Goal: Information Seeking & Learning: Learn about a topic

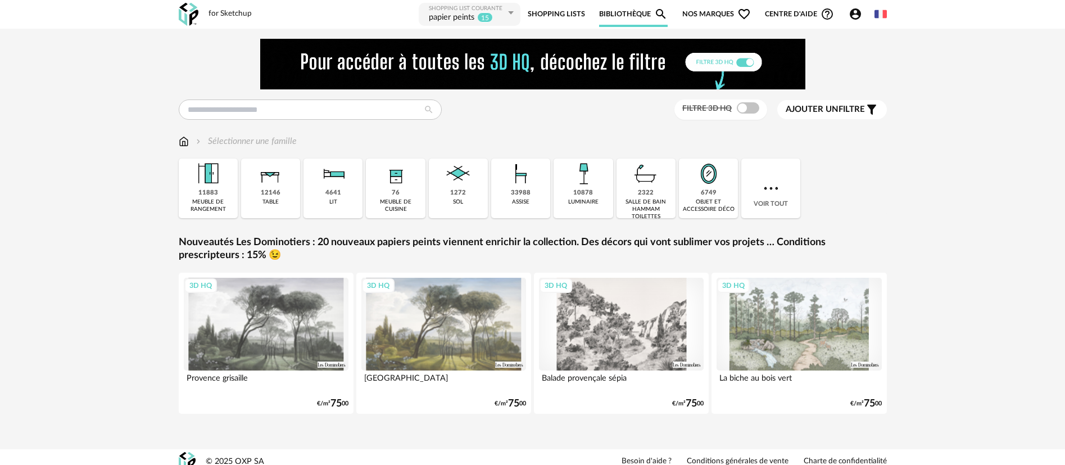
click at [710, 14] on span "Nos marques Heart Outline icon" at bounding box center [716, 14] width 69 height 25
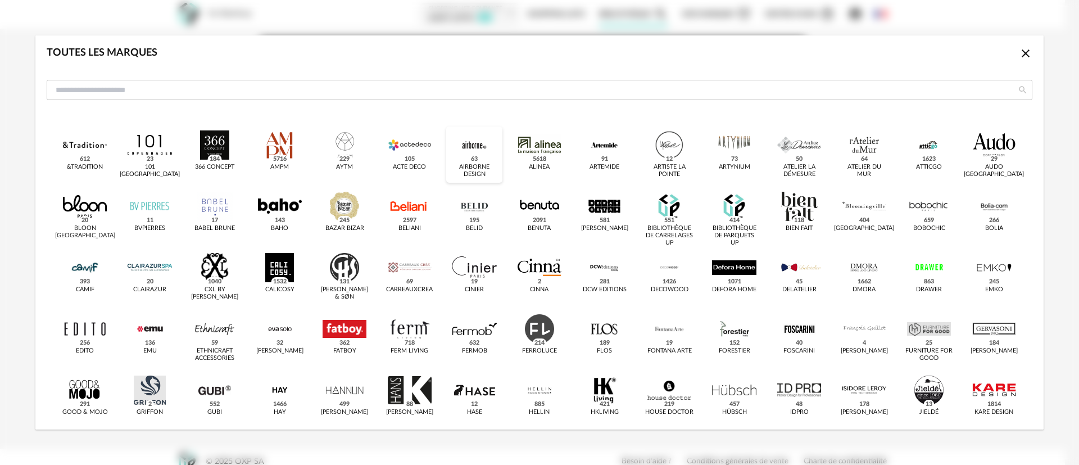
click at [469, 149] on div "dialog" at bounding box center [474, 144] width 44 height 29
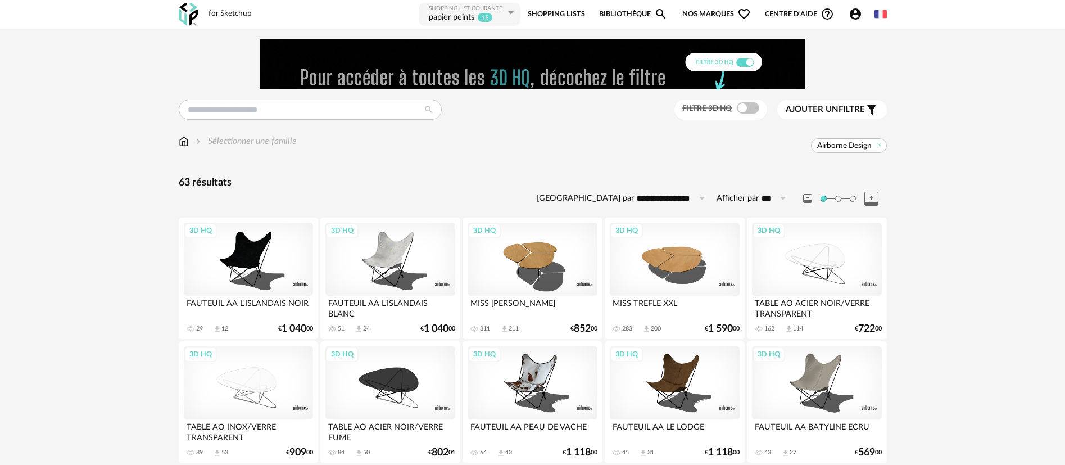
click at [255, 257] on div "3D HQ" at bounding box center [248, 259] width 129 height 73
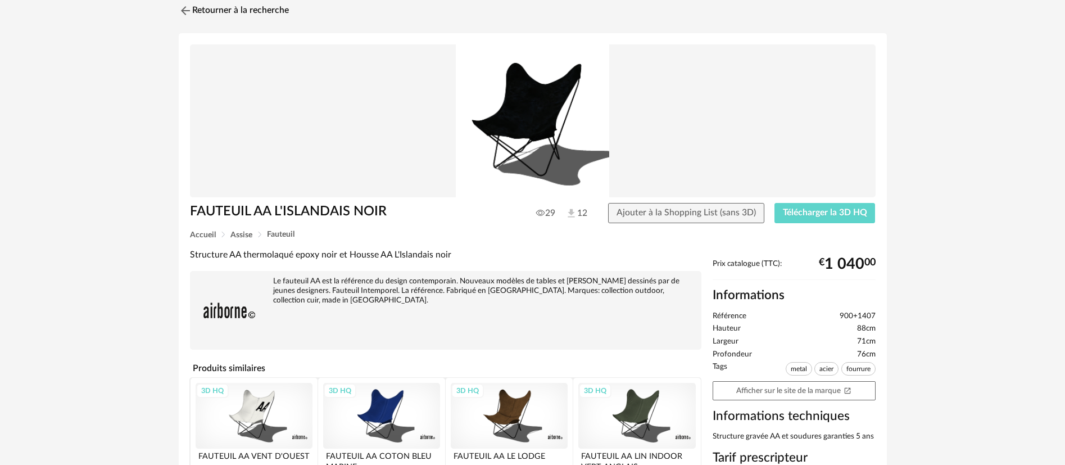
scroll to position [125, 0]
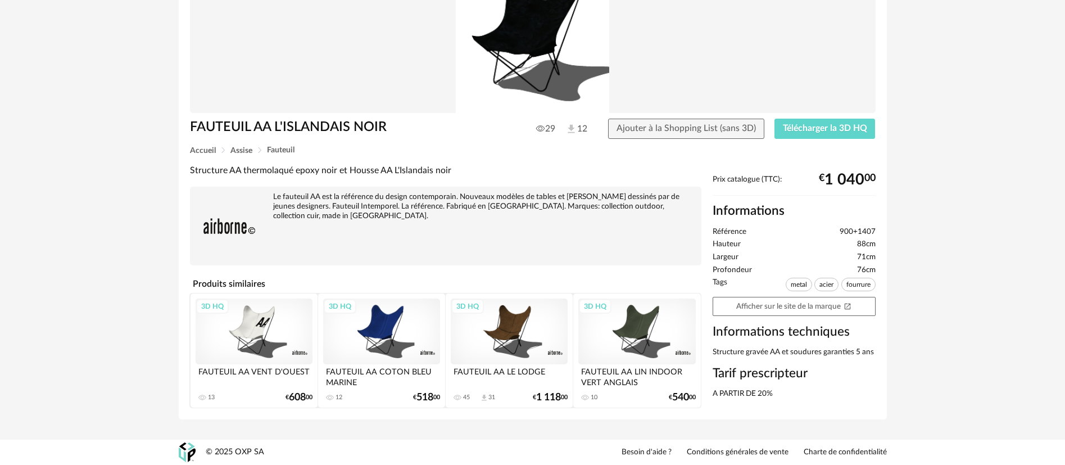
click at [156, 265] on div "Retourner à la recherche FAUTEUIL AA L'ISLANDAIS NOIR 29 12 Ajouter à la Shoppi…" at bounding box center [532, 172] width 1065 height 536
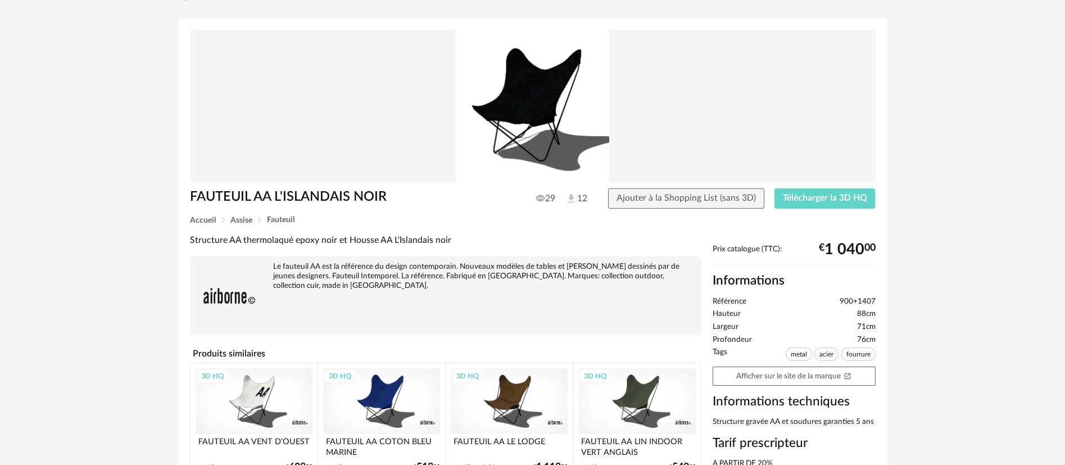
scroll to position [47, 0]
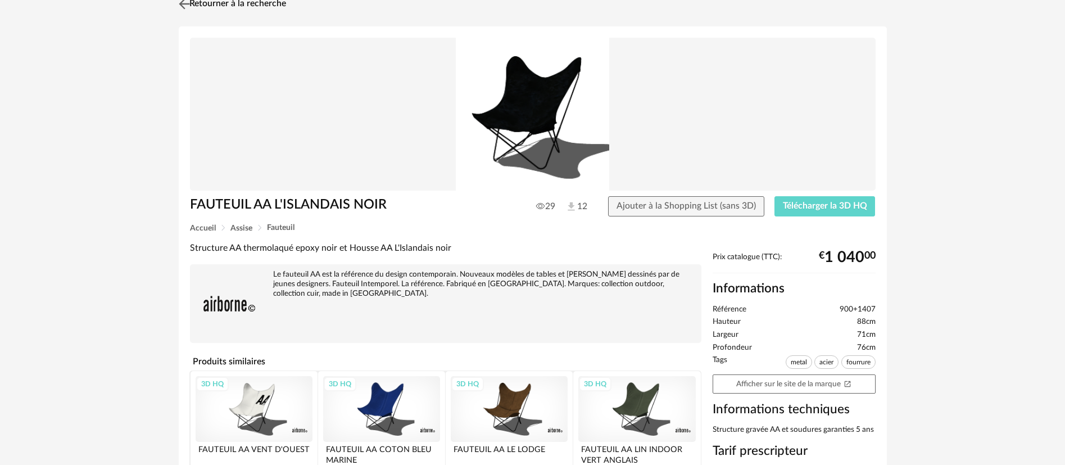
click at [258, 7] on link "Retourner à la recherche" at bounding box center [231, 4] width 110 height 25
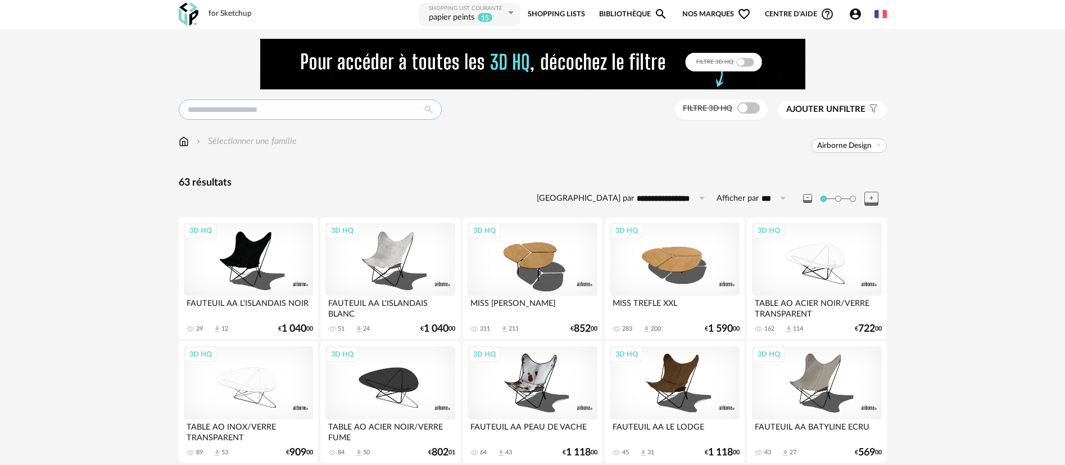
click at [234, 108] on input "text" at bounding box center [310, 109] width 263 height 20
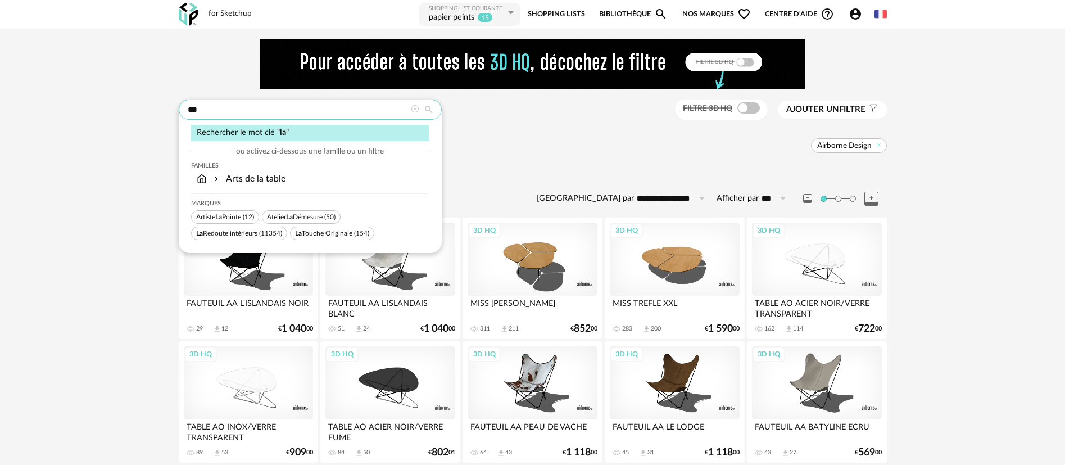
type input "**"
click at [282, 214] on span "Atelier La Démesure" at bounding box center [295, 217] width 56 height 7
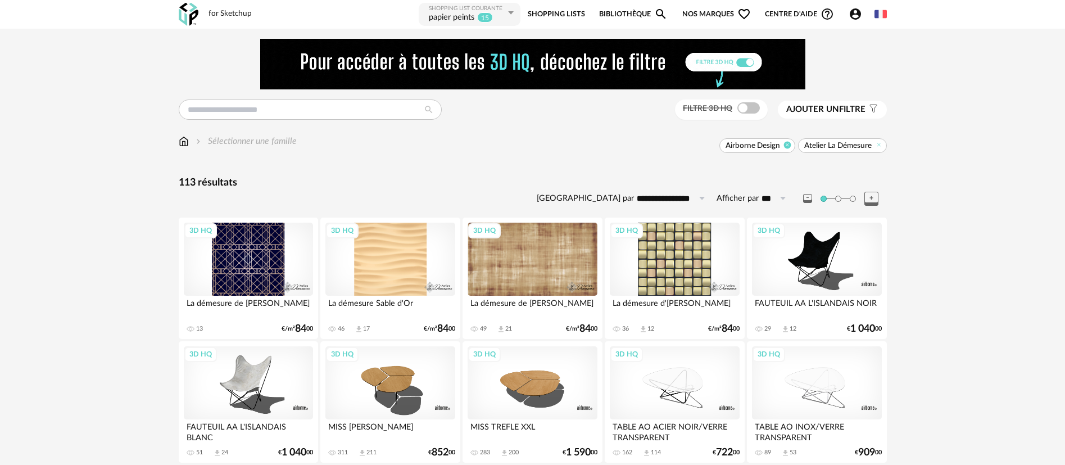
click at [784, 143] on icon at bounding box center [787, 144] width 7 height 7
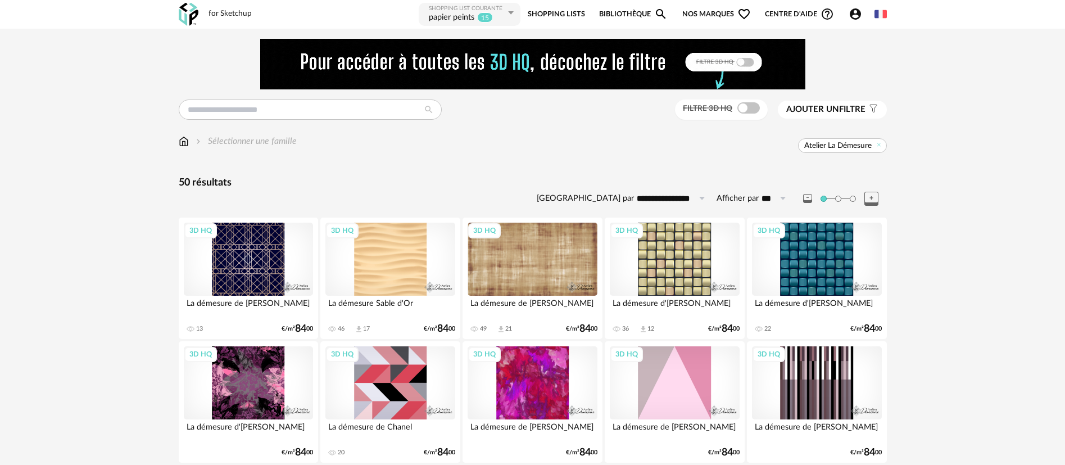
click at [706, 13] on span "Nos marques Heart Outline icon" at bounding box center [716, 14] width 69 height 25
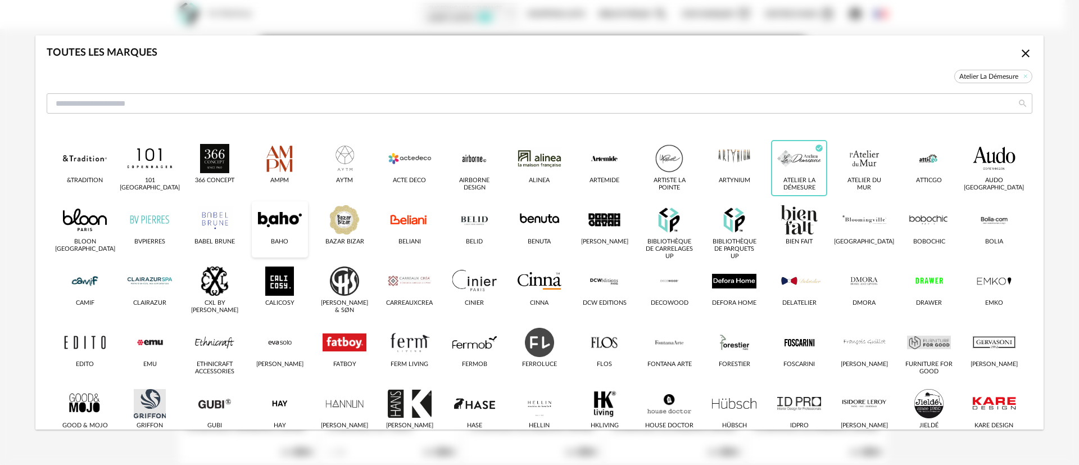
click at [278, 220] on div "dialog" at bounding box center [280, 219] width 44 height 29
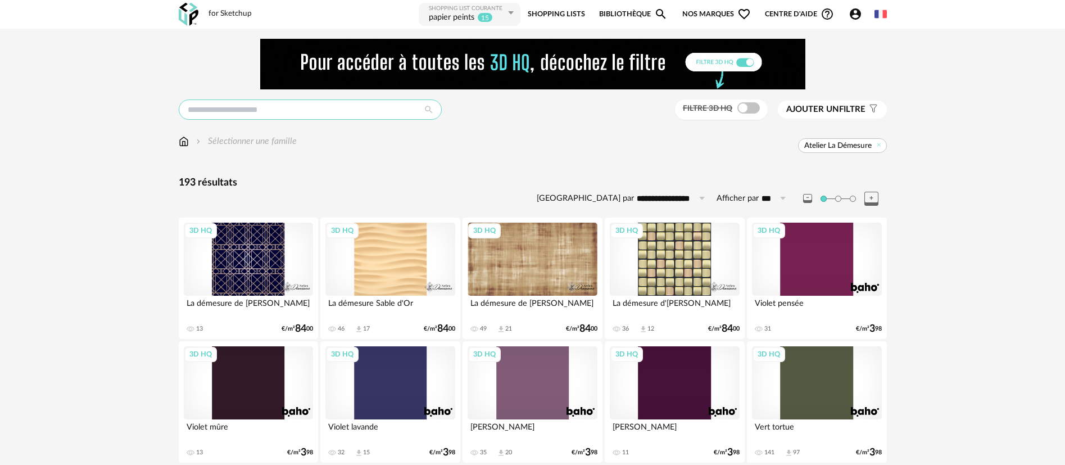
click at [382, 119] on input "text" at bounding box center [310, 109] width 263 height 20
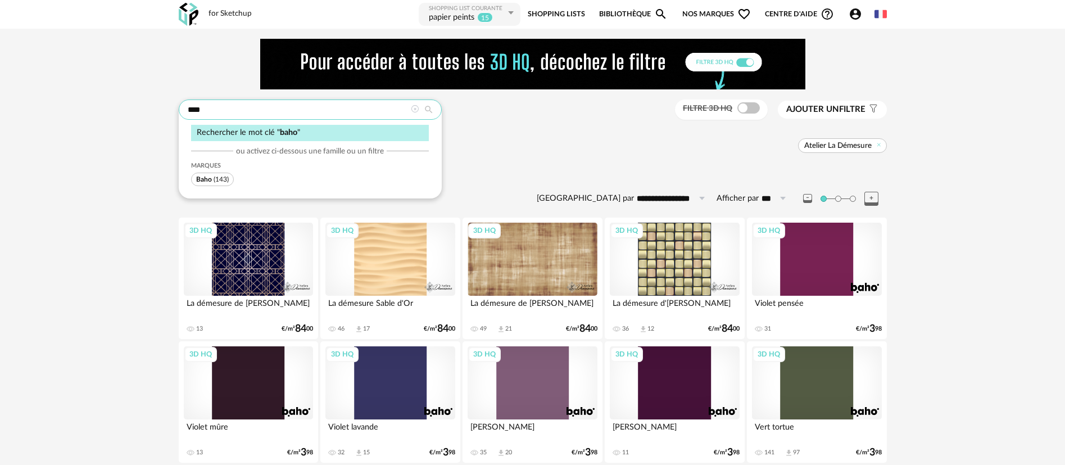
type input "****"
click at [215, 178] on span "(143)" at bounding box center [221, 179] width 15 height 7
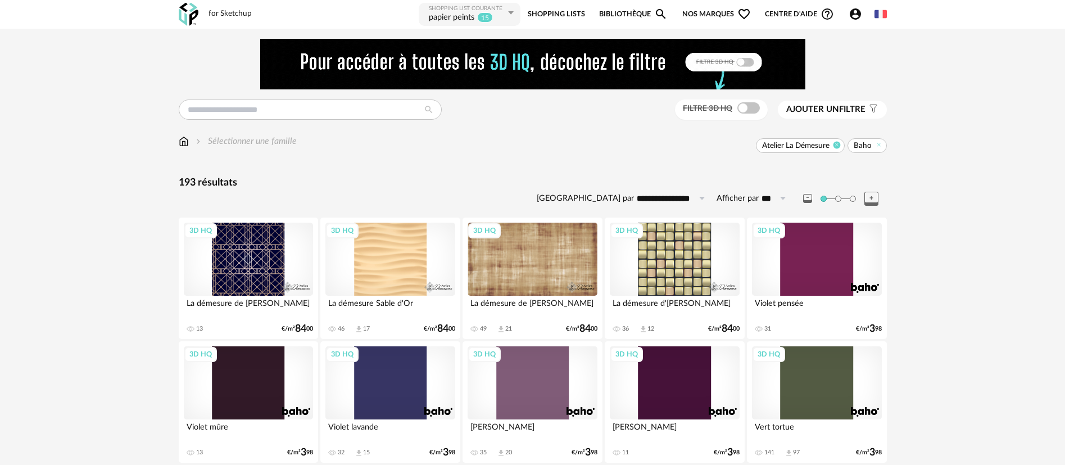
click at [838, 143] on icon at bounding box center [836, 144] width 7 height 7
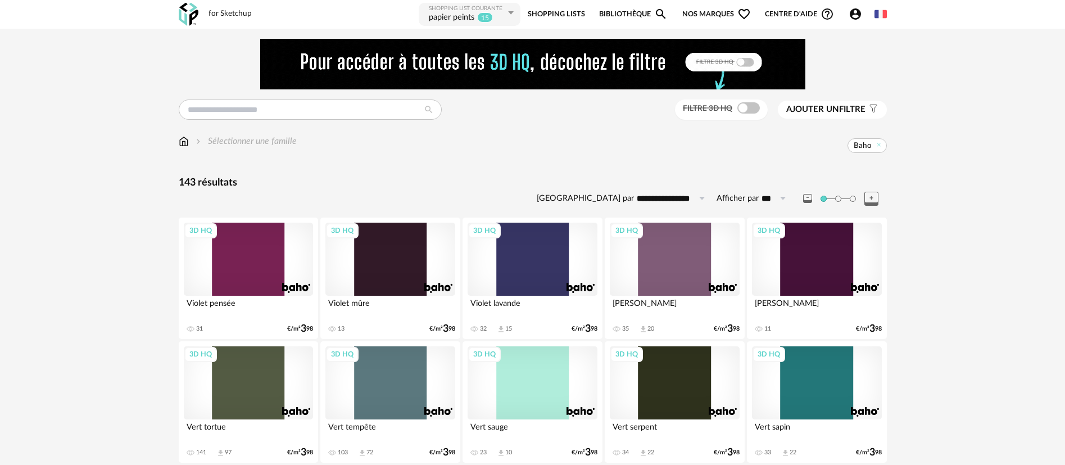
click at [642, 13] on link "Bibliothèque Magnify icon" at bounding box center [633, 14] width 69 height 25
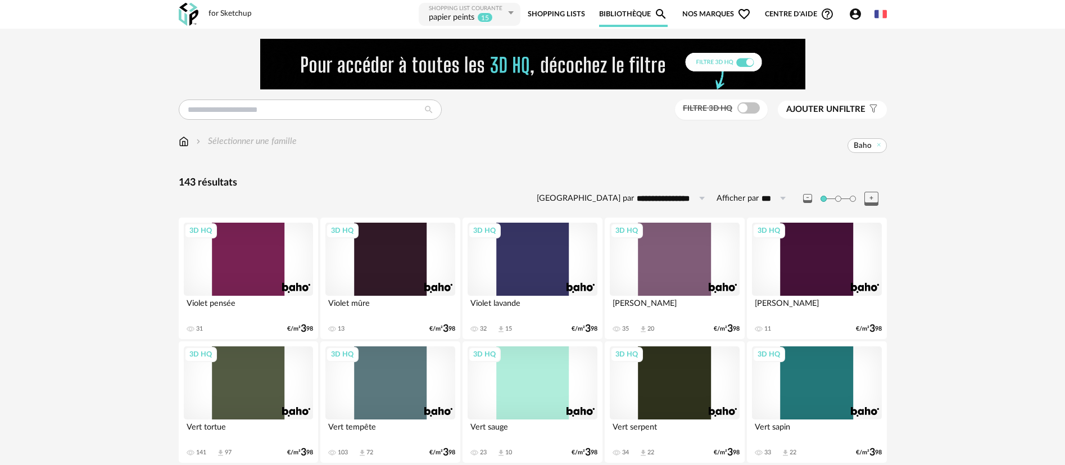
click at [701, 10] on span "Nos marques Heart Outline icon" at bounding box center [716, 14] width 69 height 25
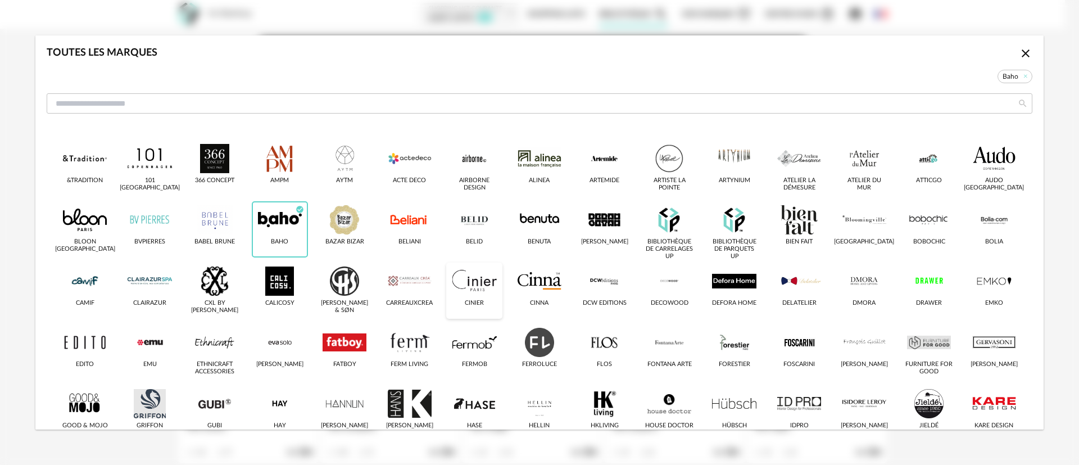
click at [468, 279] on div "dialog" at bounding box center [474, 280] width 44 height 29
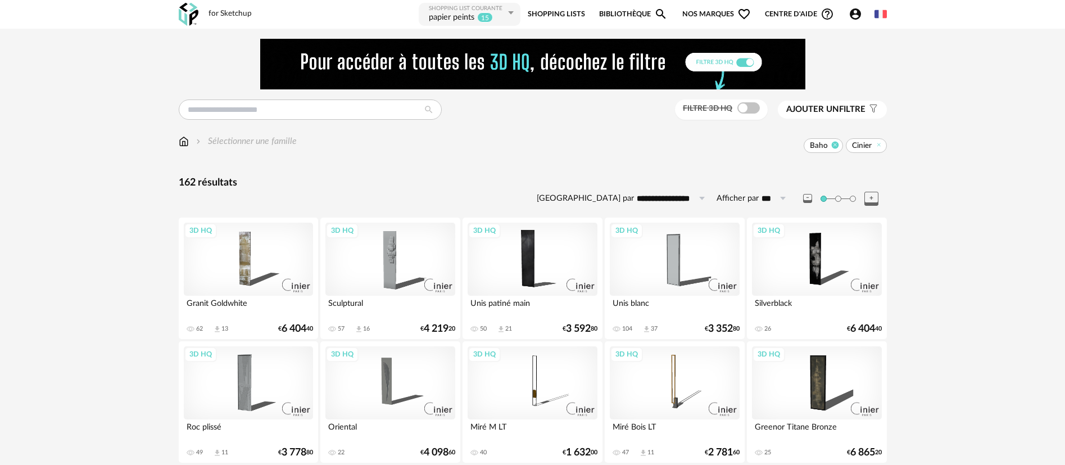
click at [835, 143] on icon at bounding box center [835, 144] width 7 height 7
click at [254, 244] on div "3D HQ" at bounding box center [248, 259] width 129 height 73
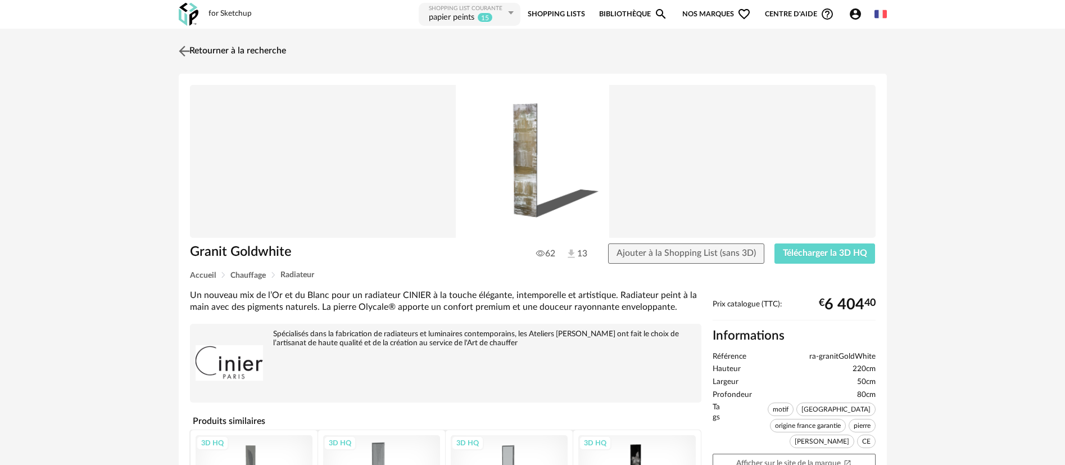
click at [268, 54] on link "Retourner à la recherche" at bounding box center [231, 51] width 110 height 25
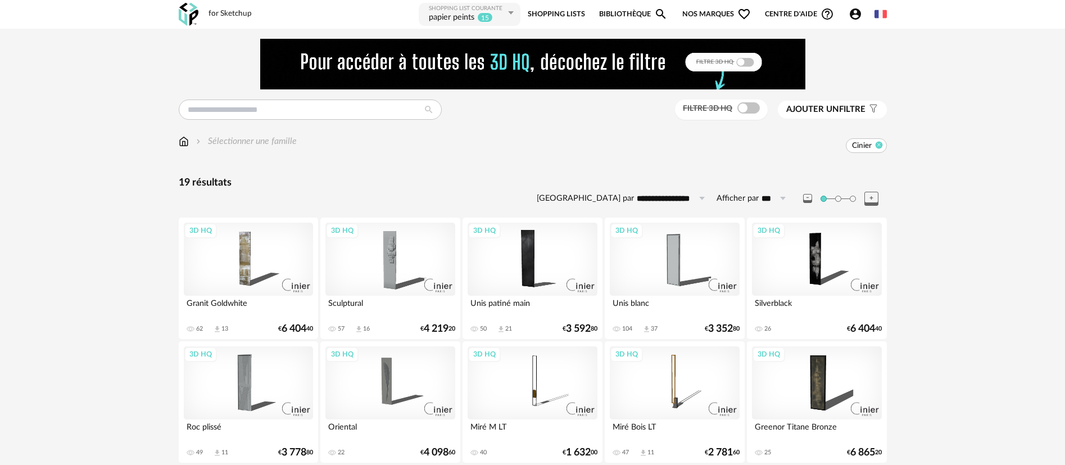
click at [881, 142] on icon at bounding box center [878, 144] width 7 height 7
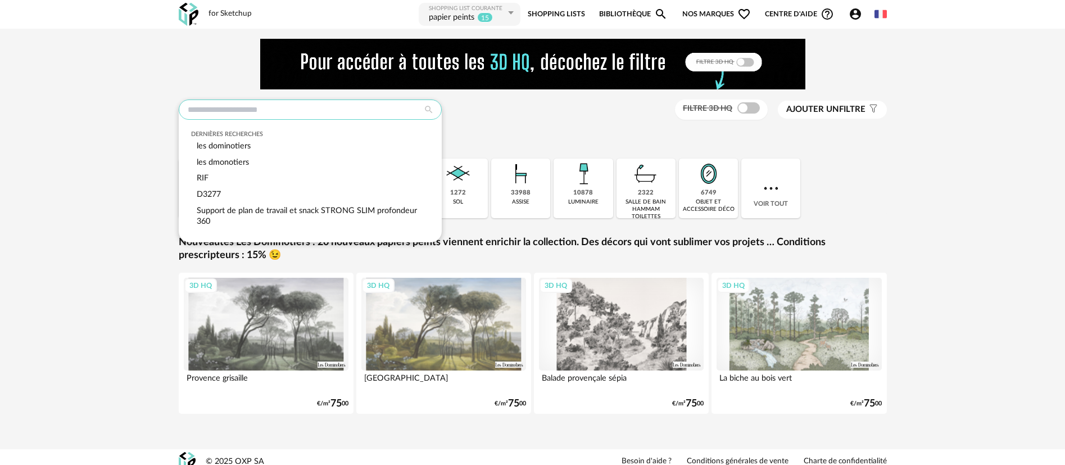
click at [258, 108] on input "text" at bounding box center [310, 109] width 263 height 20
click at [695, 11] on span "Nos marques Heart Outline icon" at bounding box center [716, 14] width 69 height 25
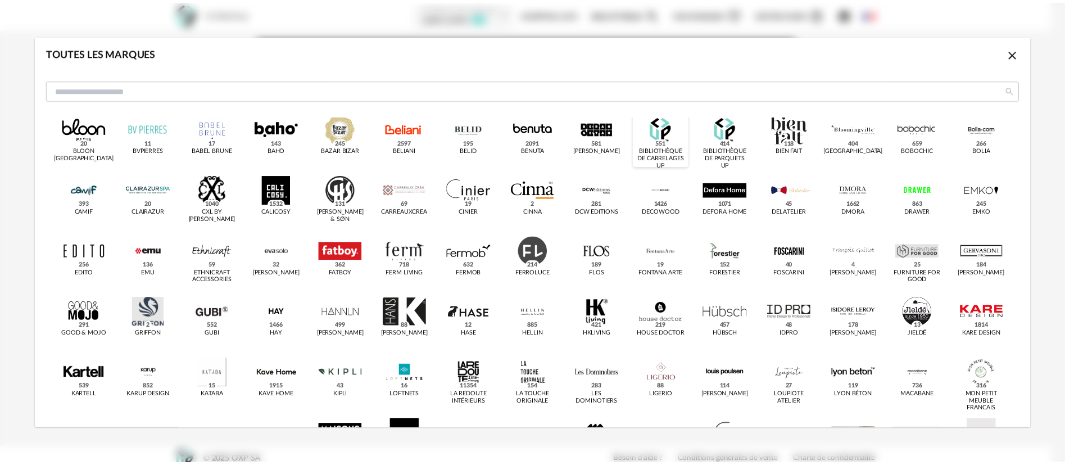
scroll to position [105, 0]
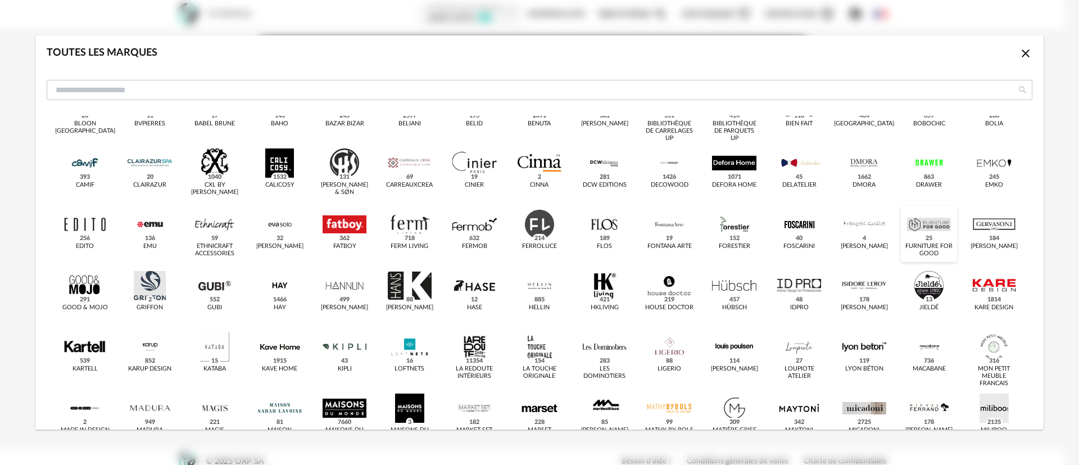
click at [933, 227] on div "dialog" at bounding box center [929, 224] width 44 height 29
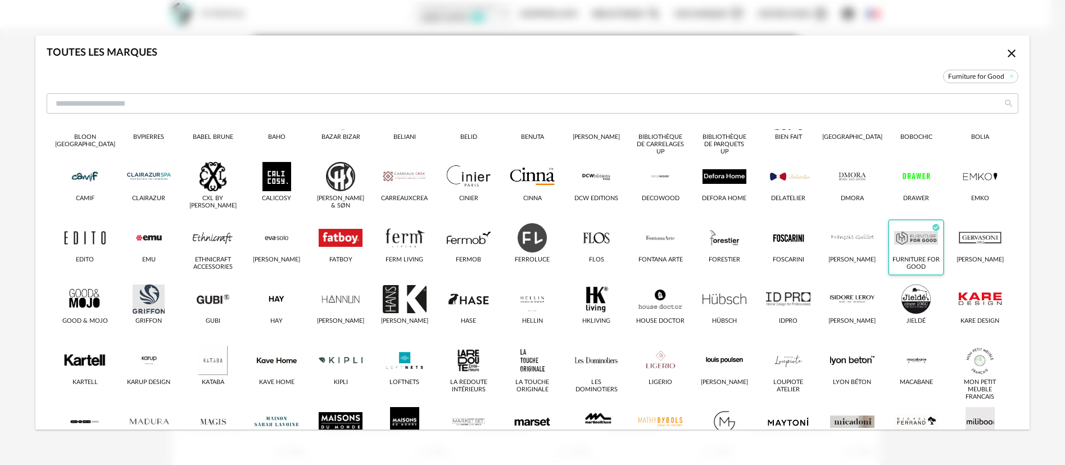
scroll to position [118, 0]
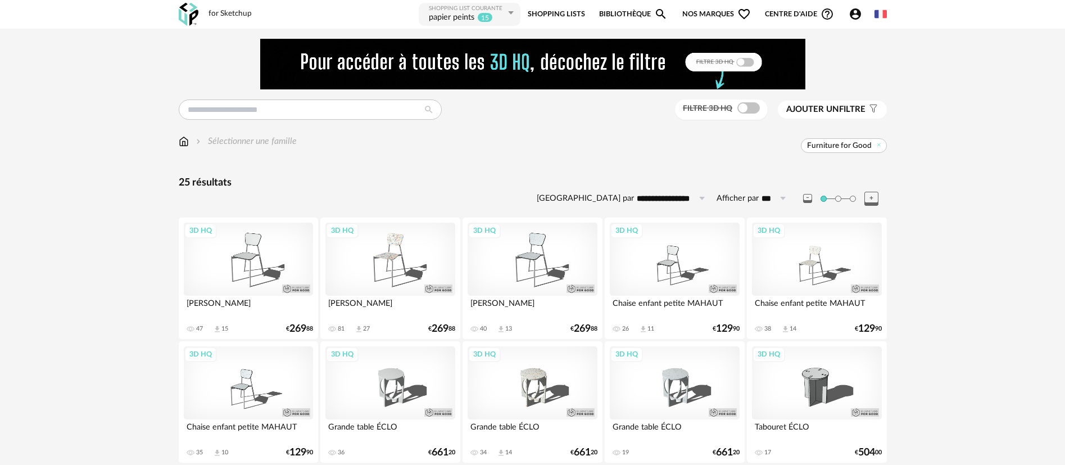
click at [796, 262] on div "3D HQ" at bounding box center [816, 259] width 129 height 73
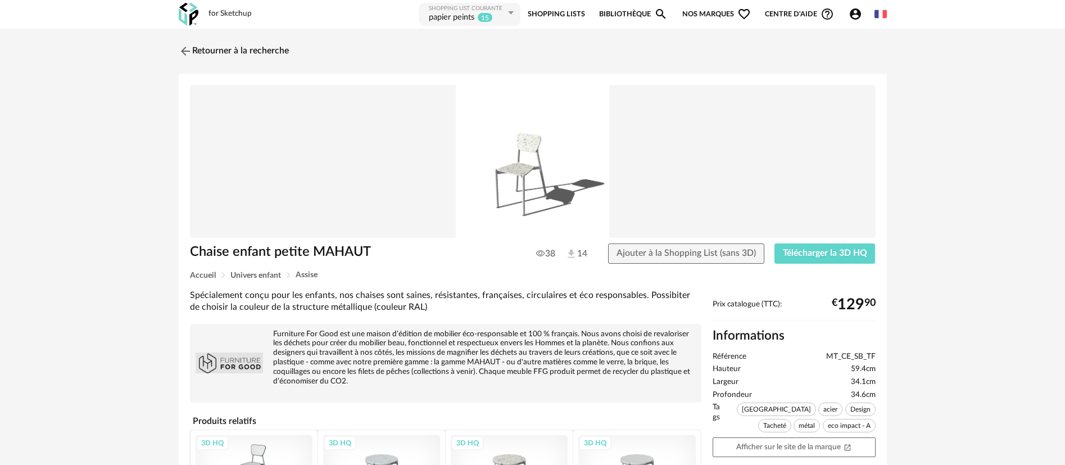
click at [699, 10] on span "Nos marques Heart Outline icon" at bounding box center [716, 14] width 69 height 25
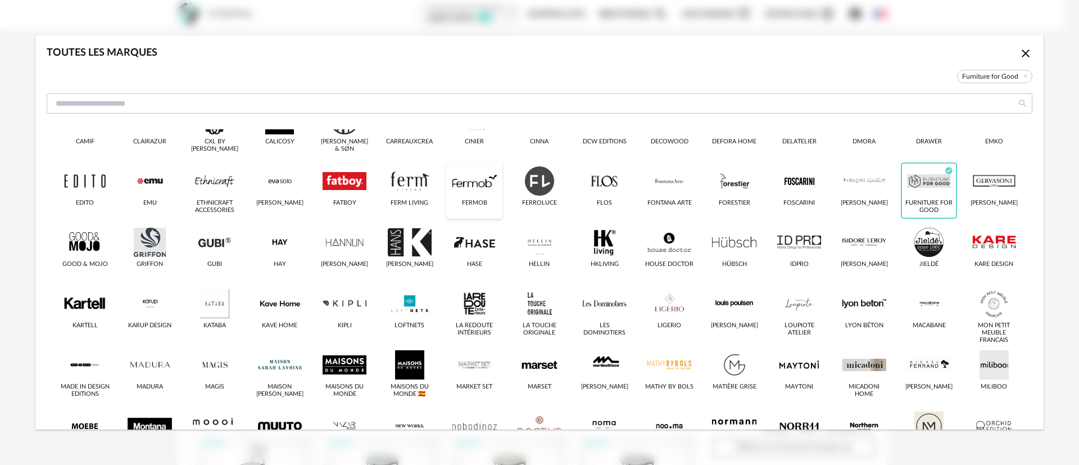
scroll to position [175, 0]
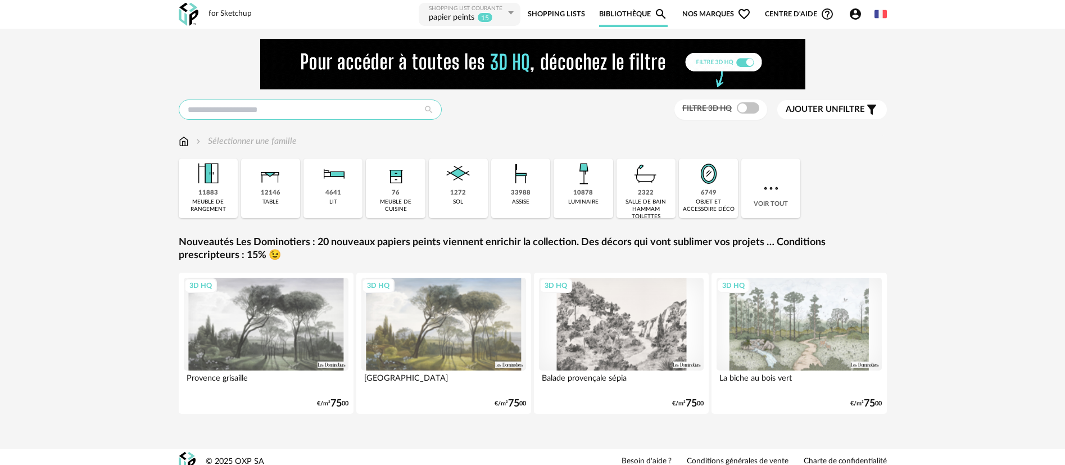
click at [215, 102] on input "text" at bounding box center [310, 109] width 263 height 20
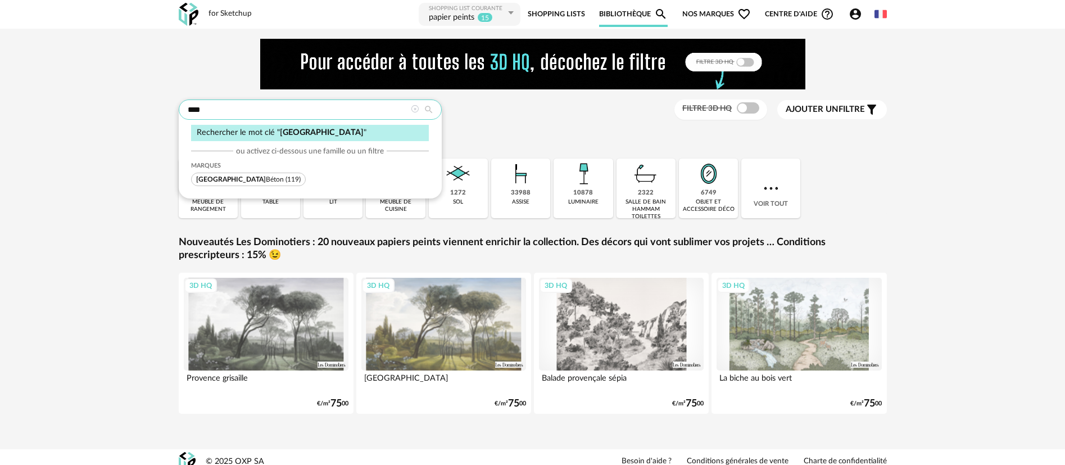
type input "****"
click at [211, 176] on span "Lyon Béton" at bounding box center [240, 179] width 88 height 7
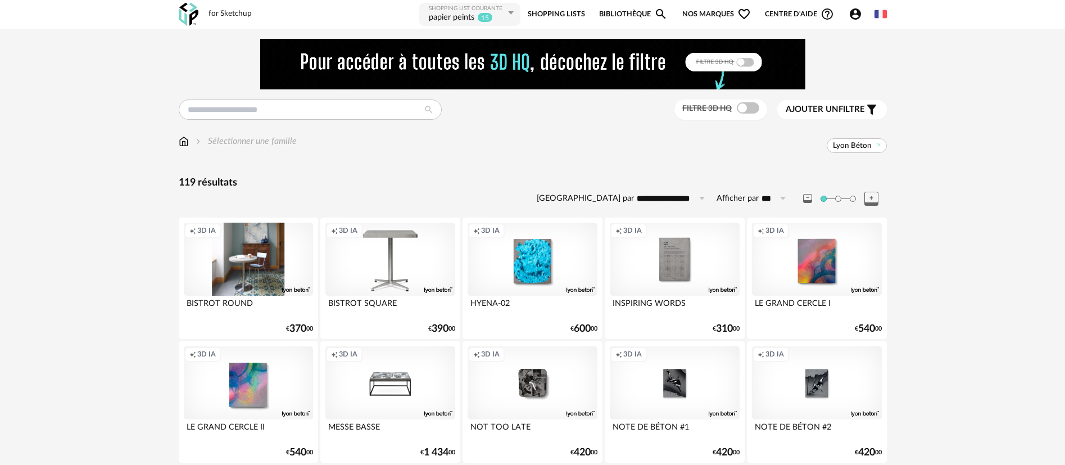
click at [232, 267] on div "Creation icon 3D IA" at bounding box center [248, 259] width 129 height 73
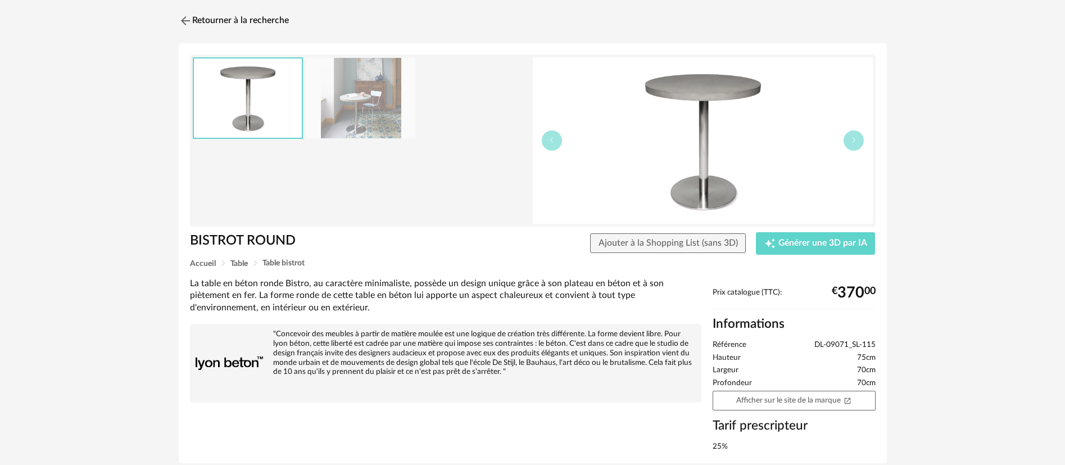
scroll to position [74, 0]
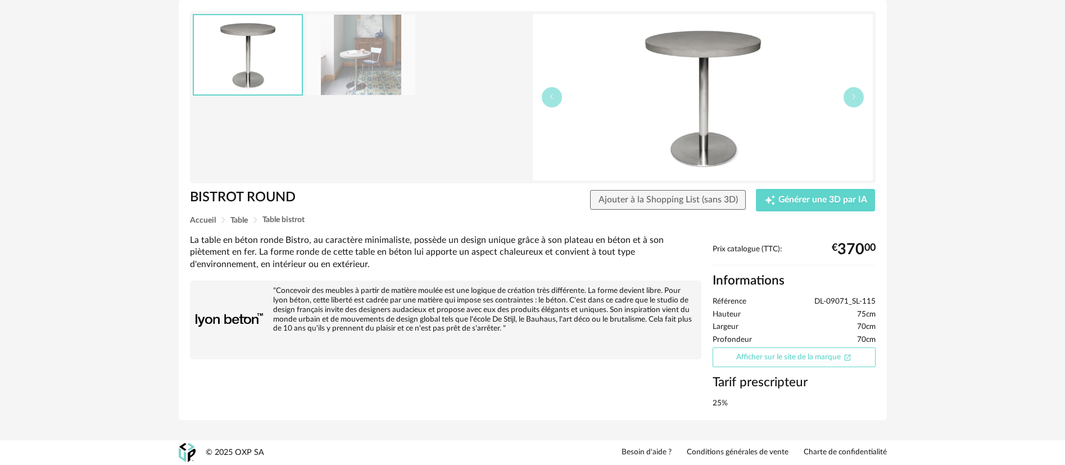
click at [770, 361] on link "Afficher sur le site de la marque Open In New icon" at bounding box center [794, 357] width 163 height 20
click at [193, 119] on div at bounding box center [361, 97] width 337 height 166
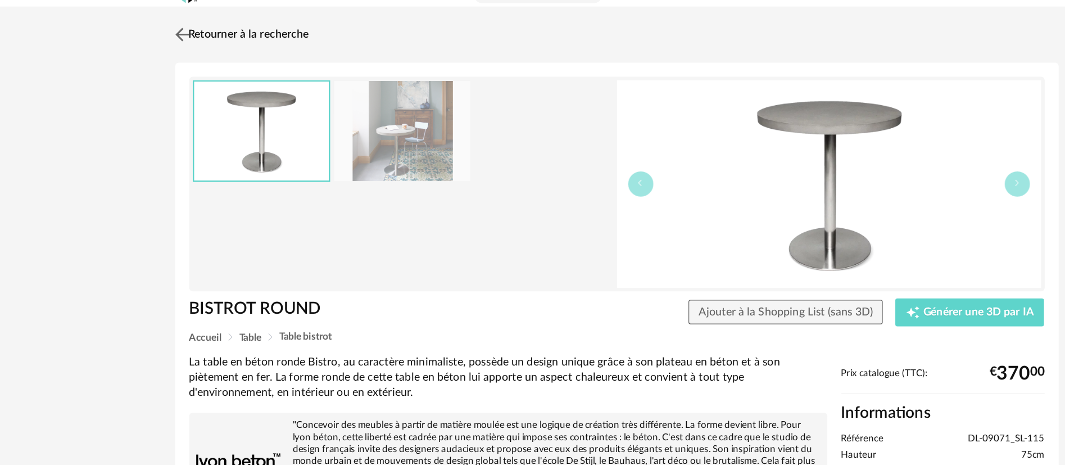
click at [210, 56] on link "Retourner à la recherche" at bounding box center [231, 51] width 110 height 25
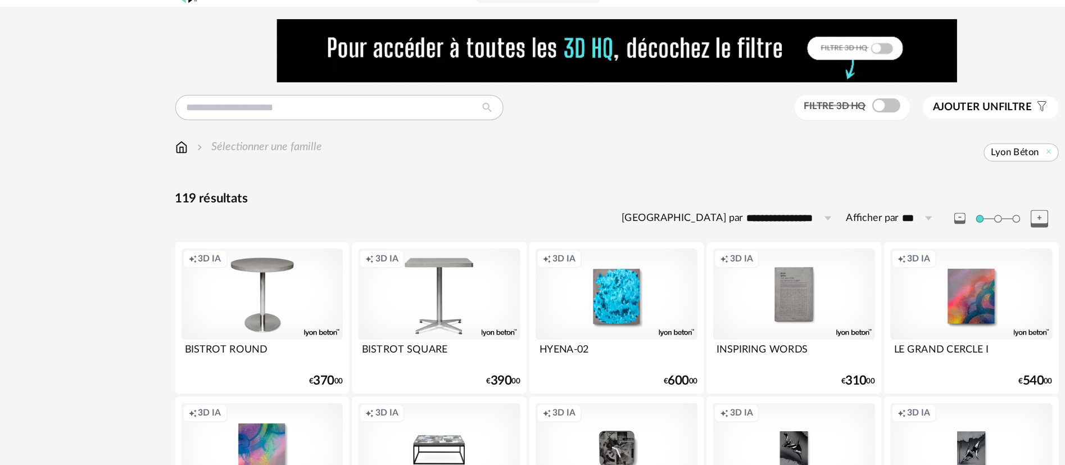
click at [222, 120] on div "Filtre 3D HQ Ajouter un filtre s Filter icon Filtrer par :" at bounding box center [533, 109] width 708 height 21
click at [223, 111] on input "text" at bounding box center [310, 109] width 263 height 20
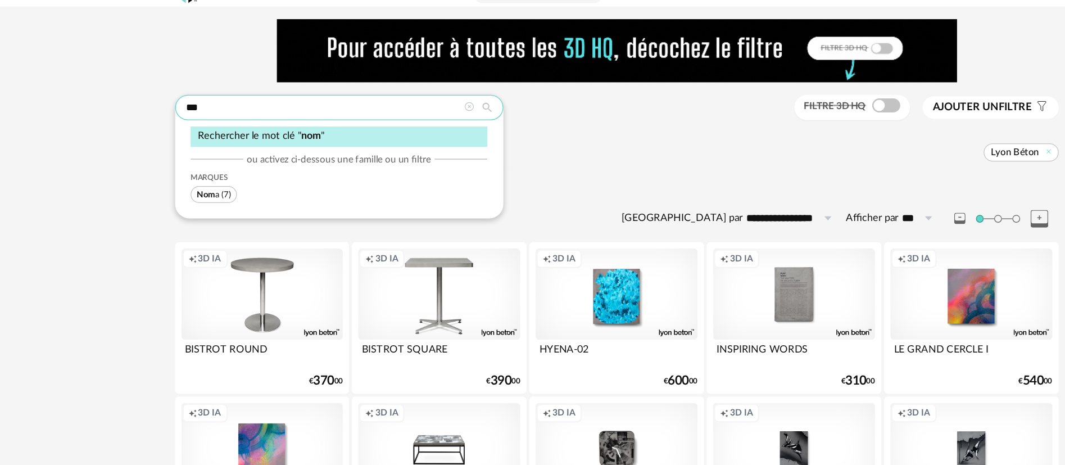
type input "***"
click at [200, 184] on span "Nom a (7)" at bounding box center [209, 179] width 37 height 13
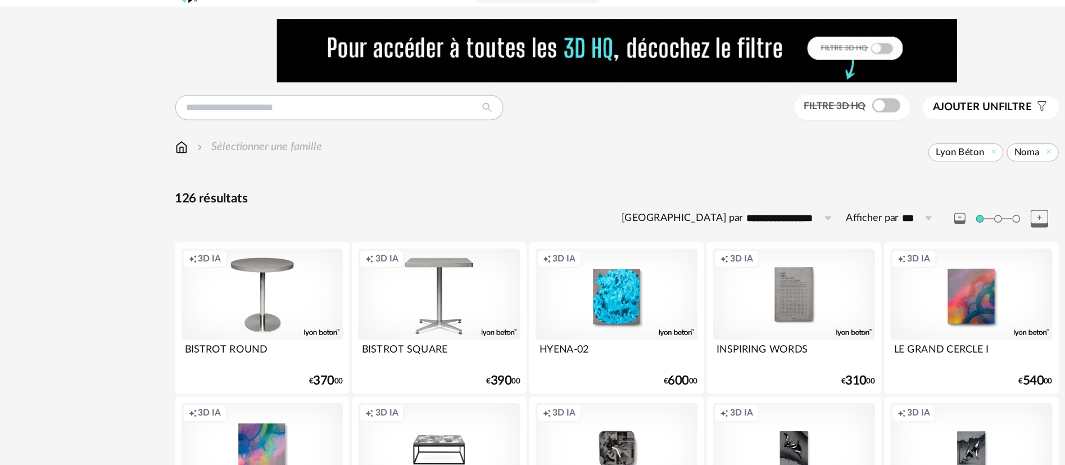
click at [831, 148] on span "Lyon Béton" at bounding box center [812, 145] width 60 height 15
click at [835, 147] on icon at bounding box center [834, 144] width 7 height 7
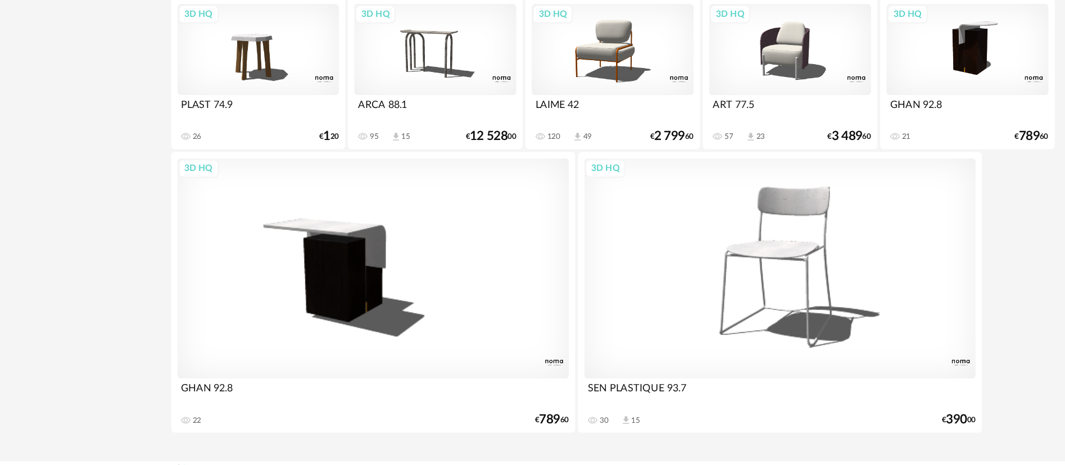
scroll to position [128, 0]
click at [246, 128] on div "3D HQ" at bounding box center [248, 130] width 129 height 73
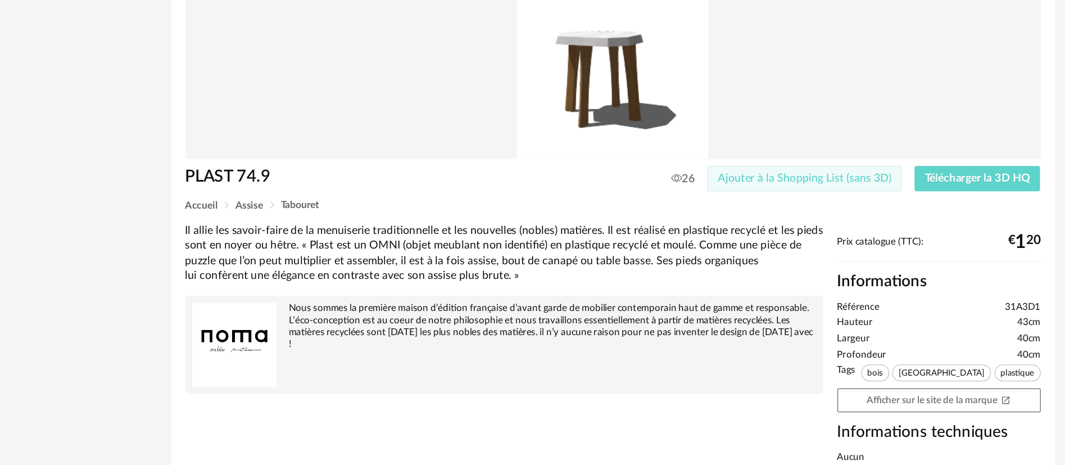
scroll to position [61, 0]
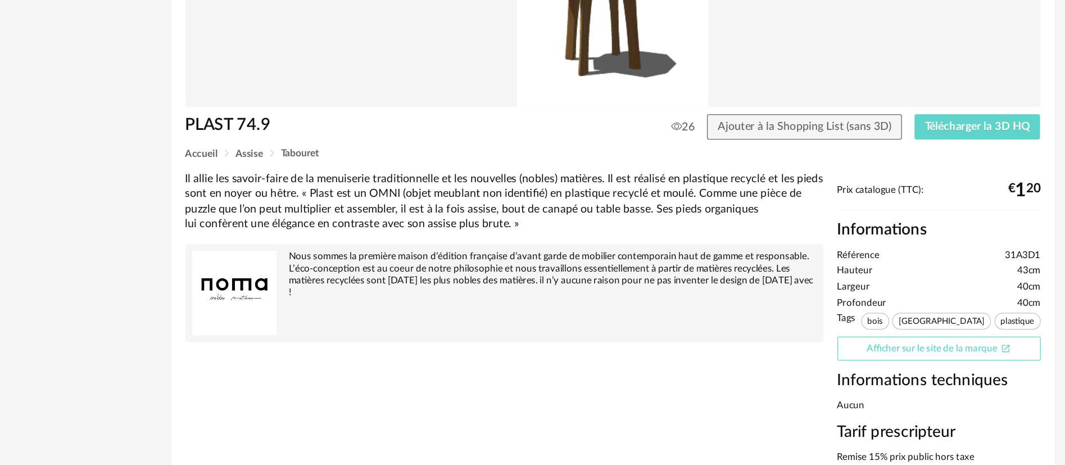
click at [741, 369] on link "Afficher sur le site de la marque Open In New icon" at bounding box center [794, 371] width 163 height 20
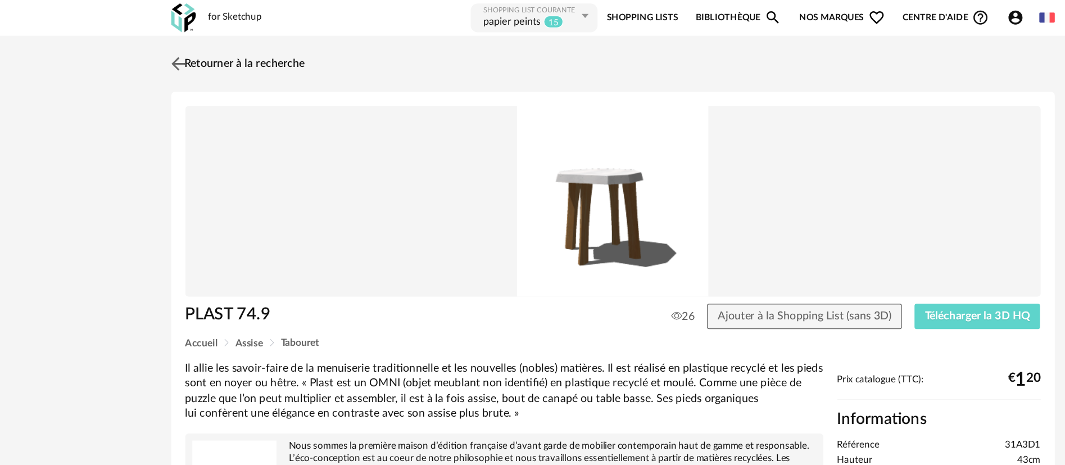
click at [242, 48] on link "Retourner à la recherche" at bounding box center [231, 51] width 110 height 25
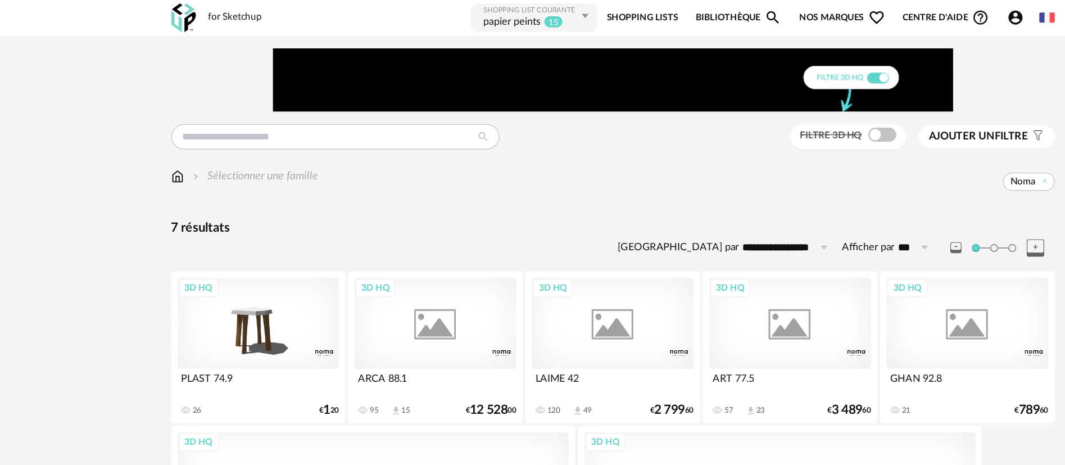
scroll to position [128, 0]
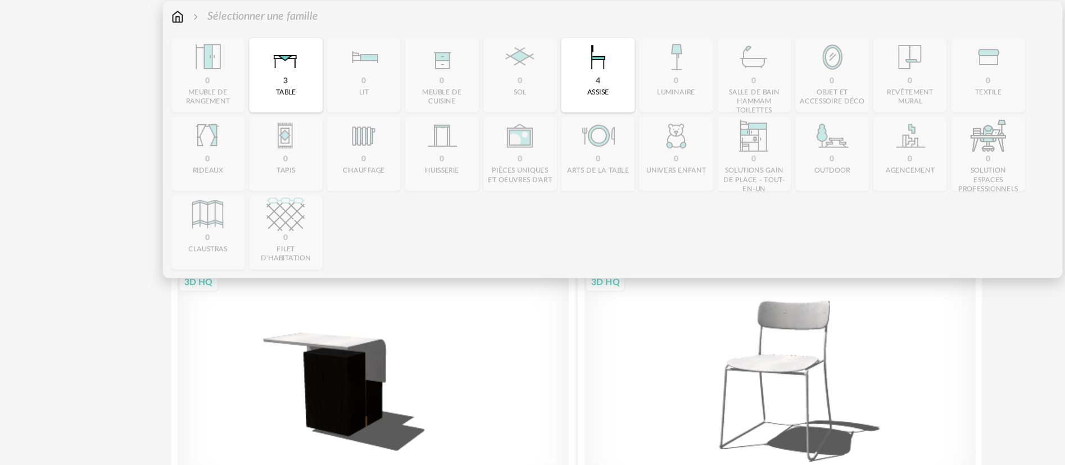
click at [182, 14] on img at bounding box center [184, 13] width 10 height 13
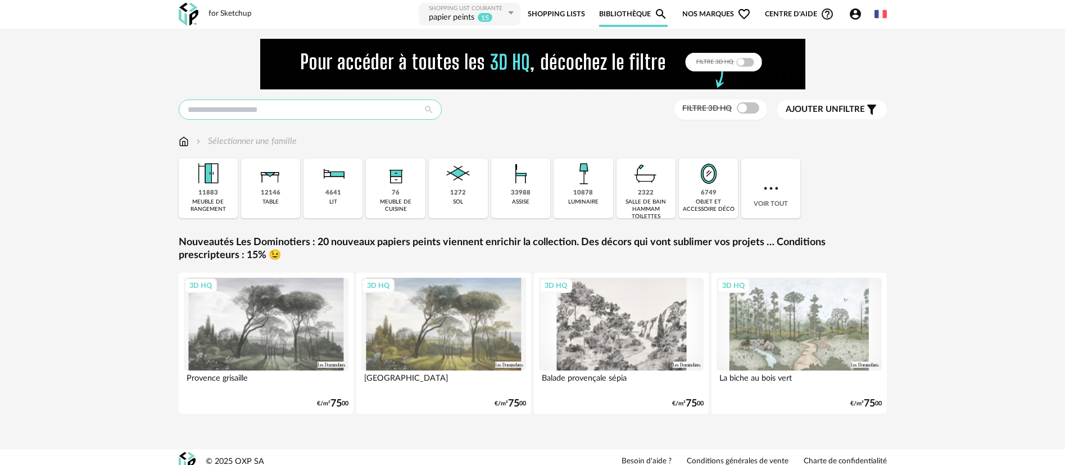
click at [245, 111] on input "text" at bounding box center [310, 109] width 263 height 20
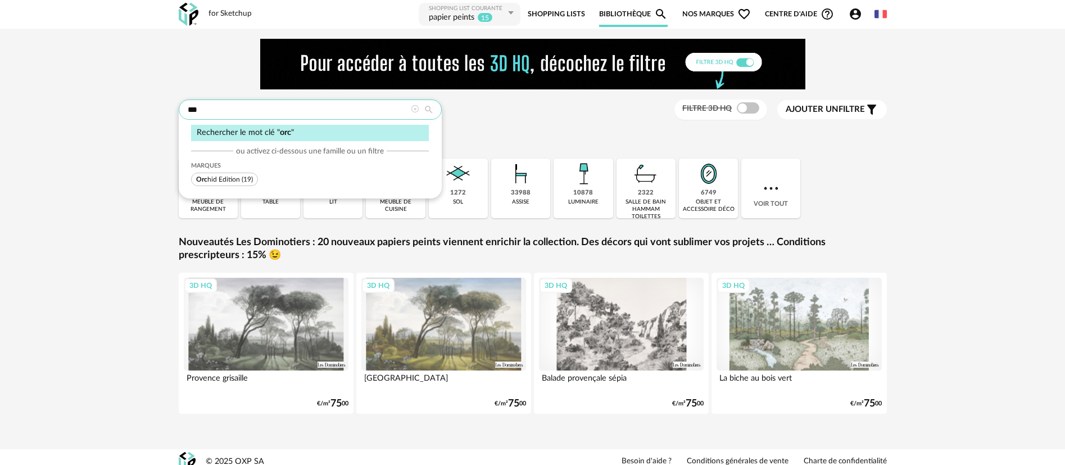
type input "***"
click at [226, 180] on span "Orc hid Edition" at bounding box center [218, 179] width 44 height 7
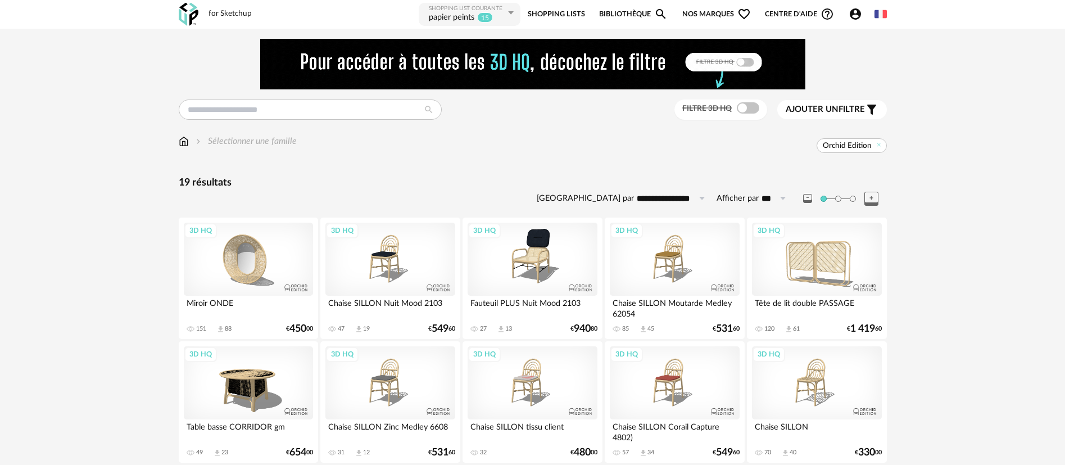
click at [238, 245] on div "3D HQ" at bounding box center [248, 259] width 129 height 73
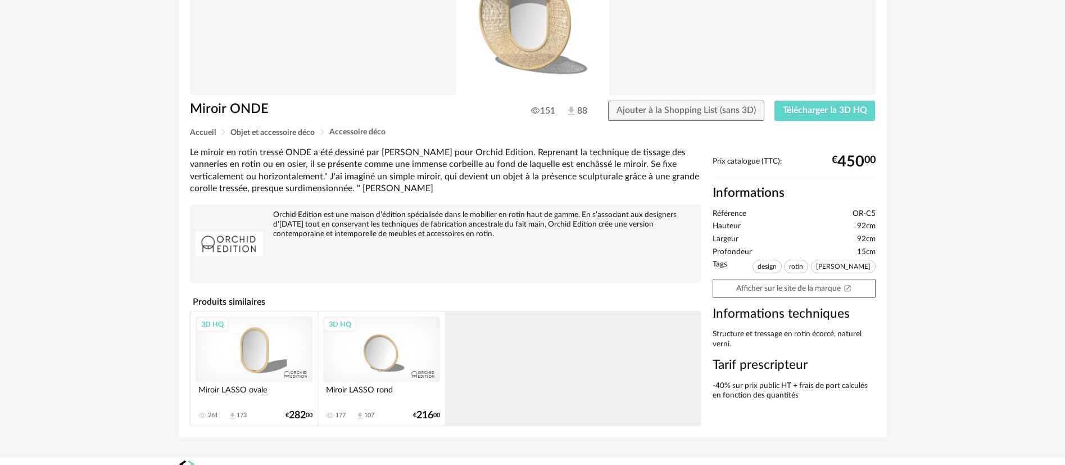
scroll to position [143, 0]
click at [779, 292] on link "Afficher sur le site de la marque Open In New icon" at bounding box center [794, 288] width 163 height 20
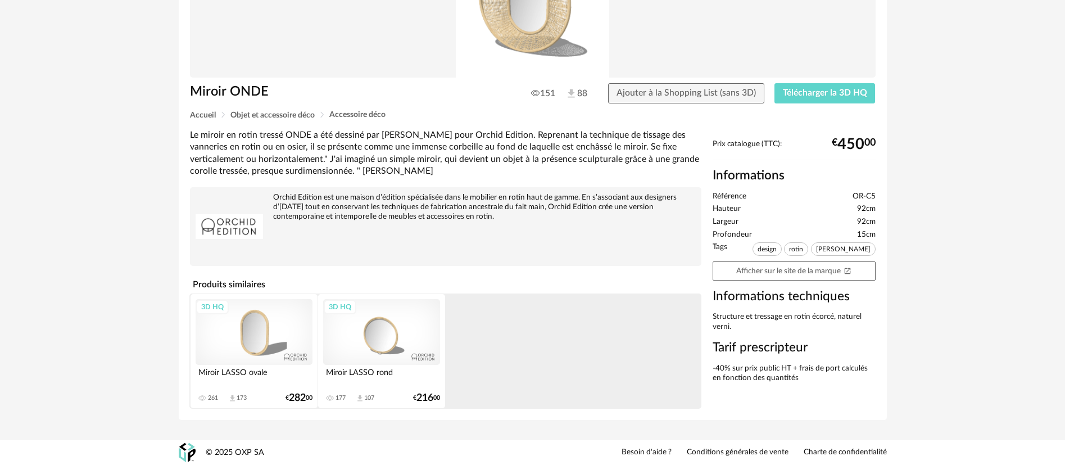
scroll to position [0, 0]
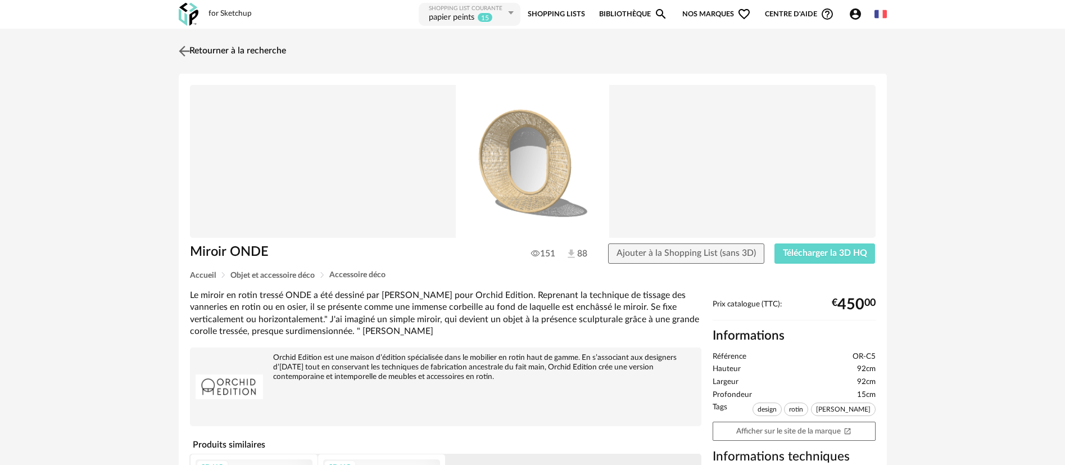
click at [202, 59] on link "Retourner à la recherche" at bounding box center [231, 51] width 110 height 25
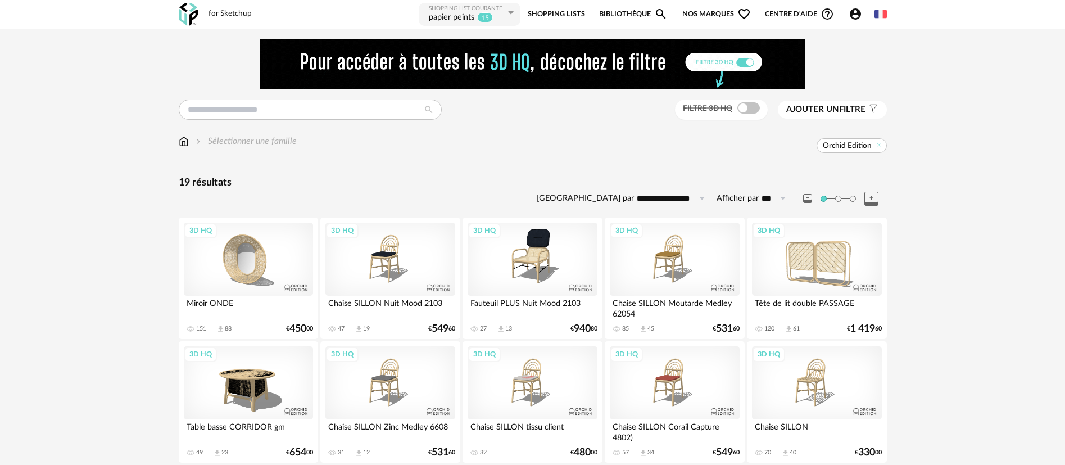
click at [523, 264] on div "3D HQ" at bounding box center [532, 259] width 129 height 73
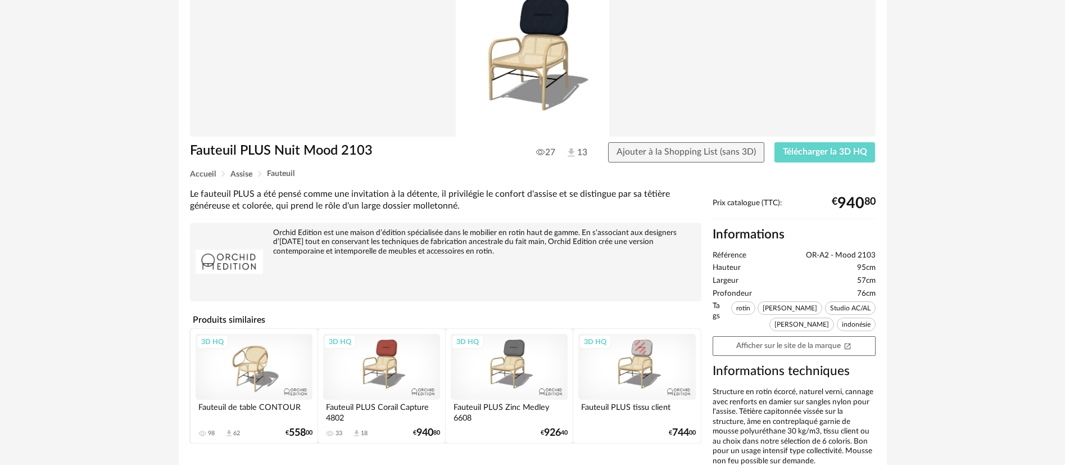
scroll to position [103, 0]
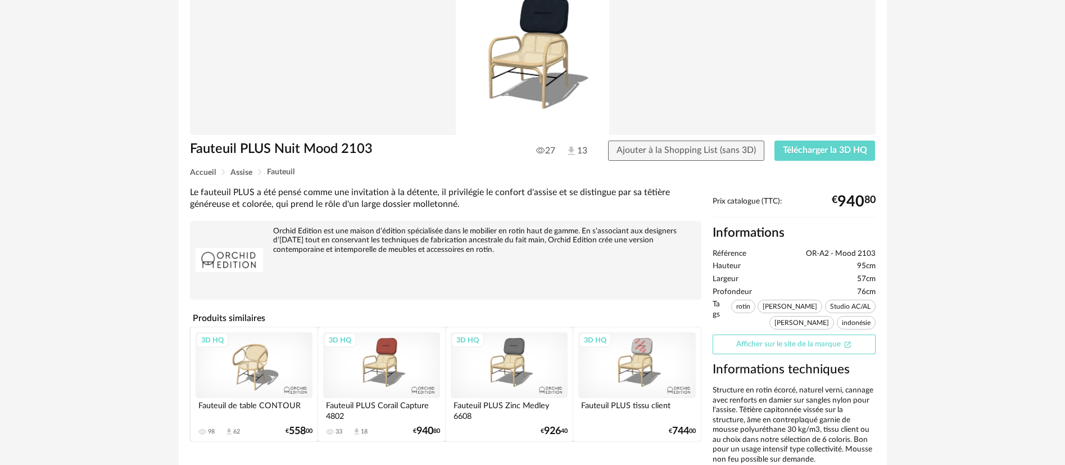
click at [740, 345] on link "Afficher sur le site de la marque Open In New icon" at bounding box center [794, 344] width 163 height 20
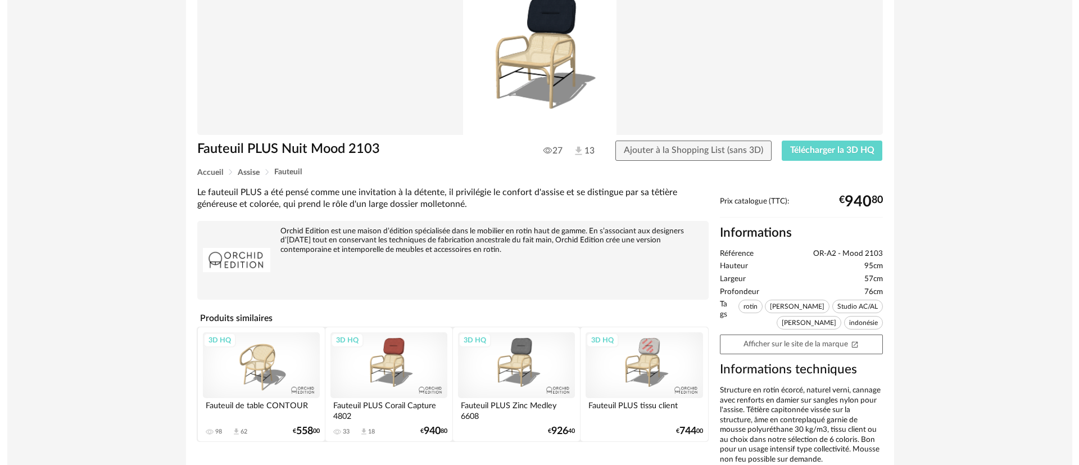
scroll to position [0, 0]
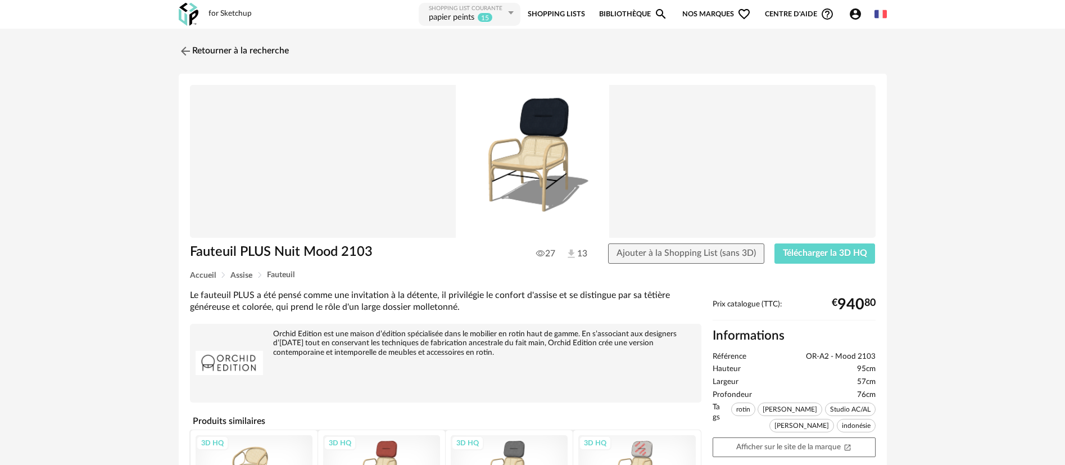
click at [733, 17] on span "Nos marques Heart Outline icon" at bounding box center [716, 14] width 69 height 25
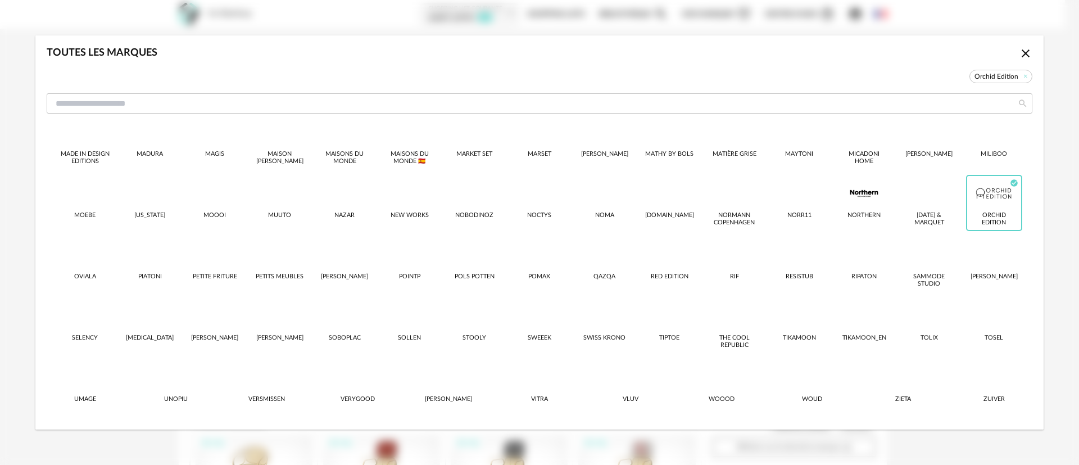
scroll to position [395, 0]
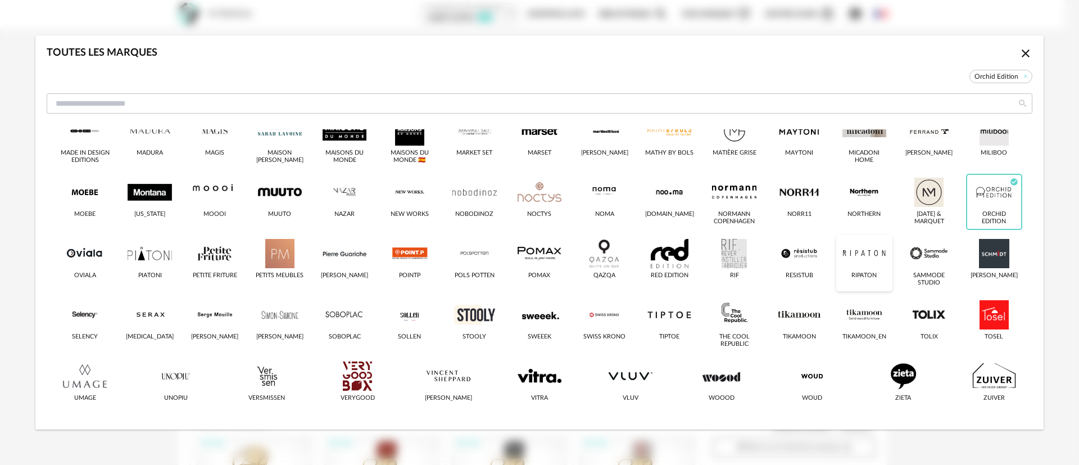
click at [854, 261] on div "dialog" at bounding box center [864, 253] width 44 height 29
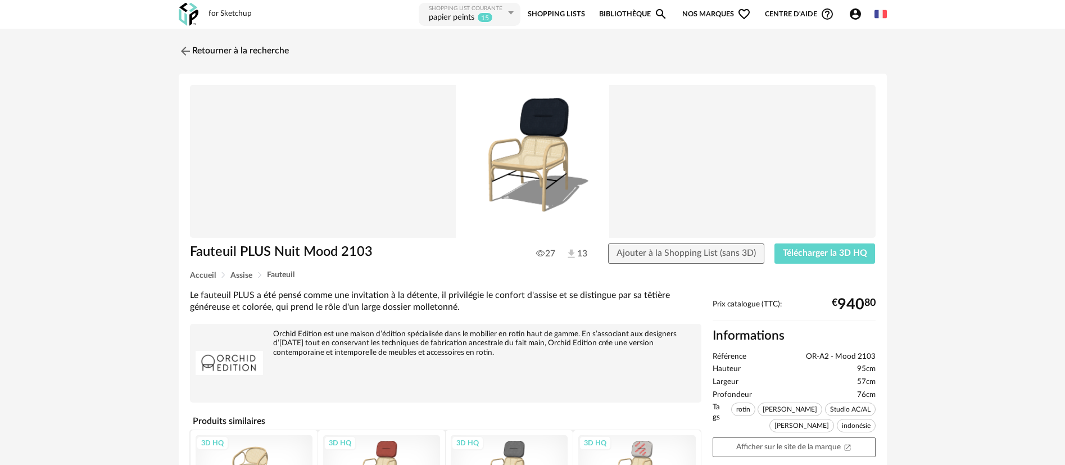
click at [723, 13] on span "Nos marques Heart Outline icon" at bounding box center [716, 14] width 69 height 25
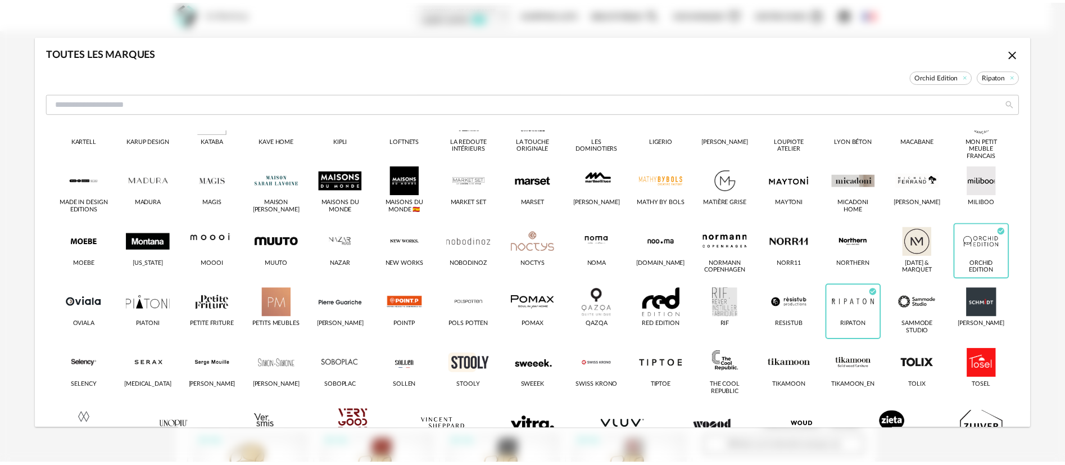
scroll to position [347, 0]
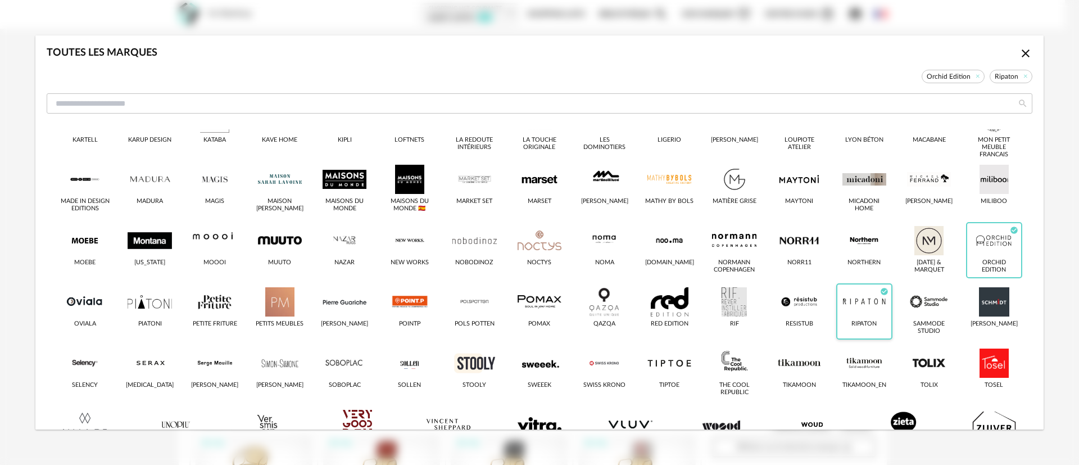
click at [847, 332] on div "Ripaton Check Circle icon" at bounding box center [864, 311] width 56 height 56
click at [843, 307] on div "dialog" at bounding box center [864, 301] width 44 height 29
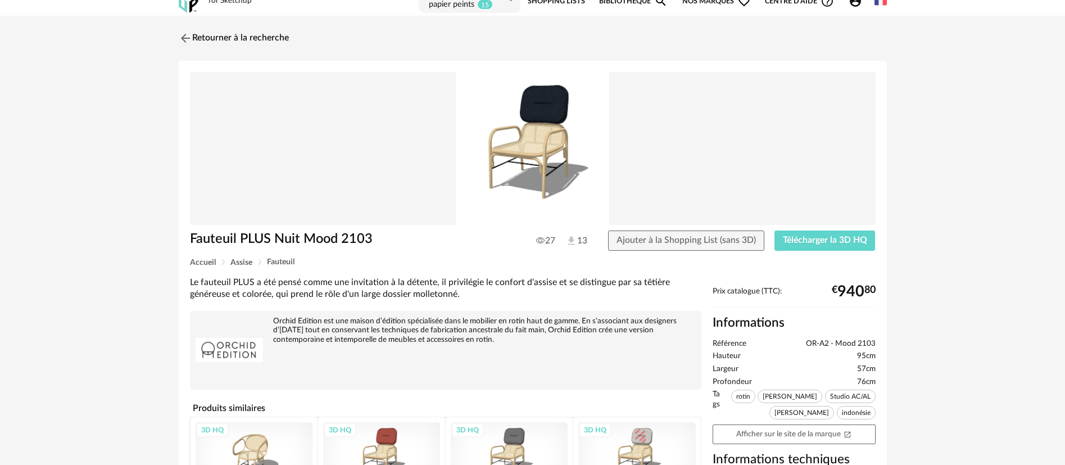
scroll to position [0, 0]
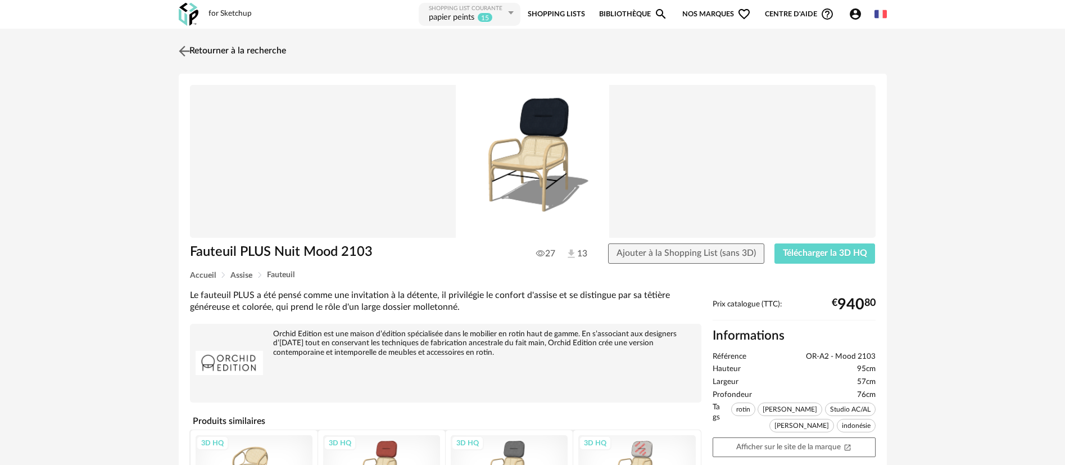
click at [236, 54] on link "Retourner à la recherche" at bounding box center [231, 51] width 110 height 25
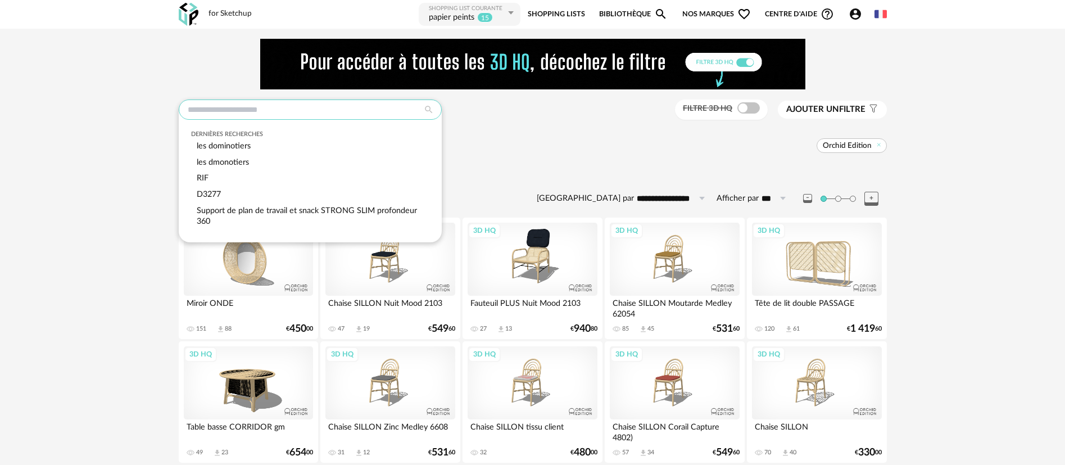
click at [324, 102] on input "text" at bounding box center [310, 109] width 263 height 20
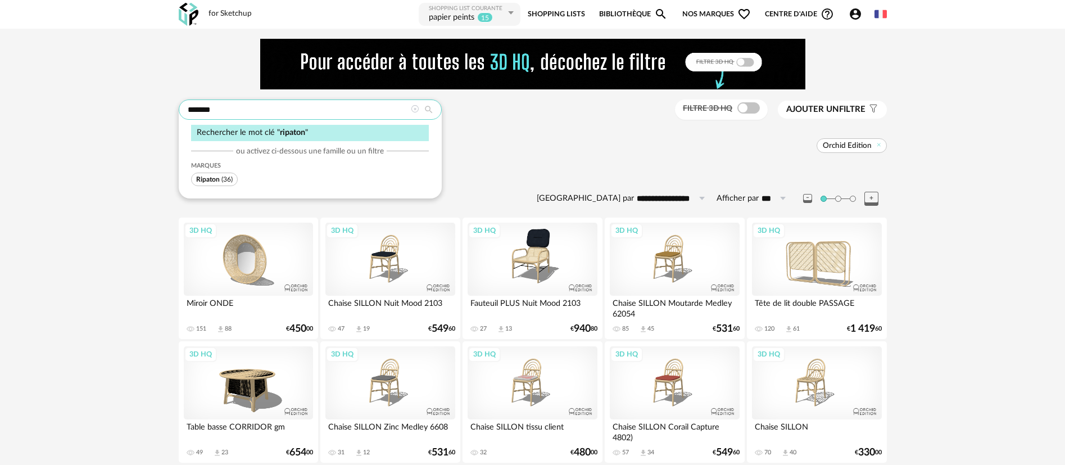
type input "*******"
click at [216, 180] on span "Ripaton" at bounding box center [208, 179] width 24 height 7
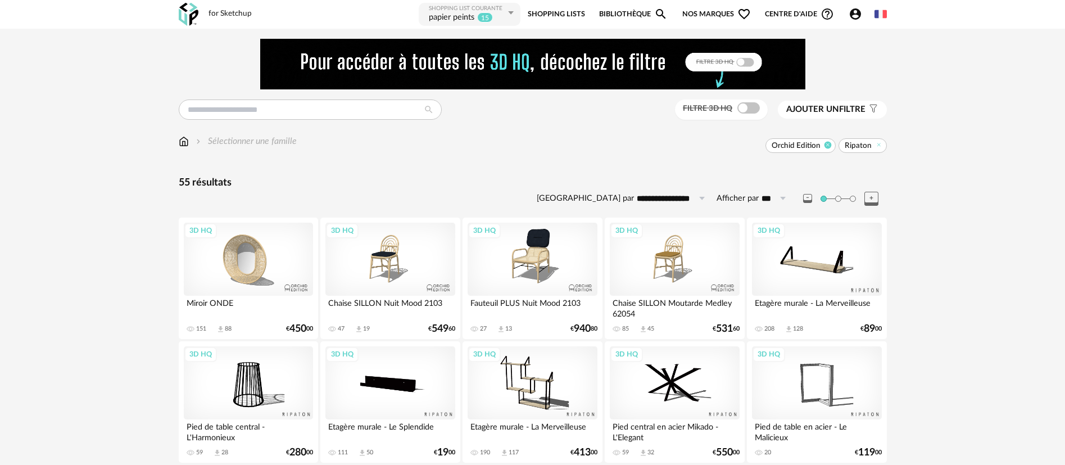
click at [832, 143] on icon at bounding box center [827, 144] width 7 height 7
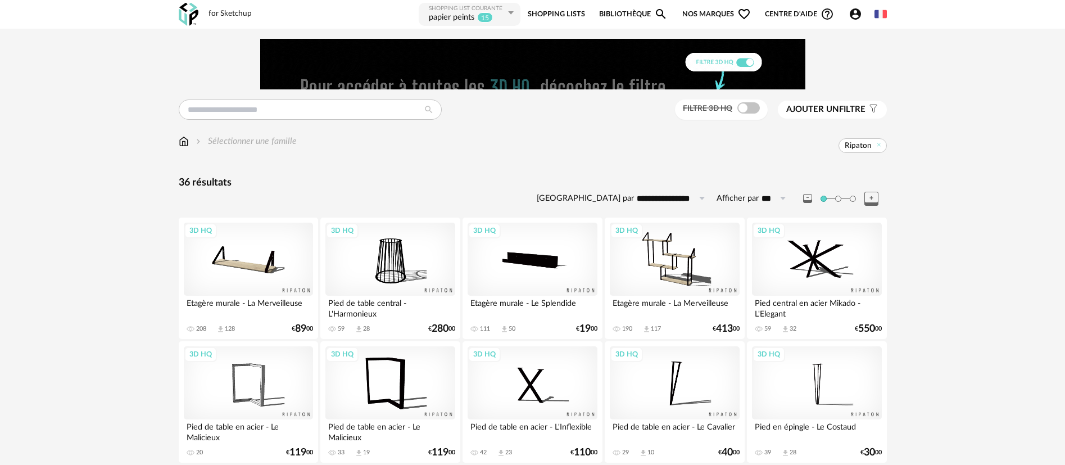
click at [397, 261] on div "3D HQ" at bounding box center [389, 259] width 129 height 73
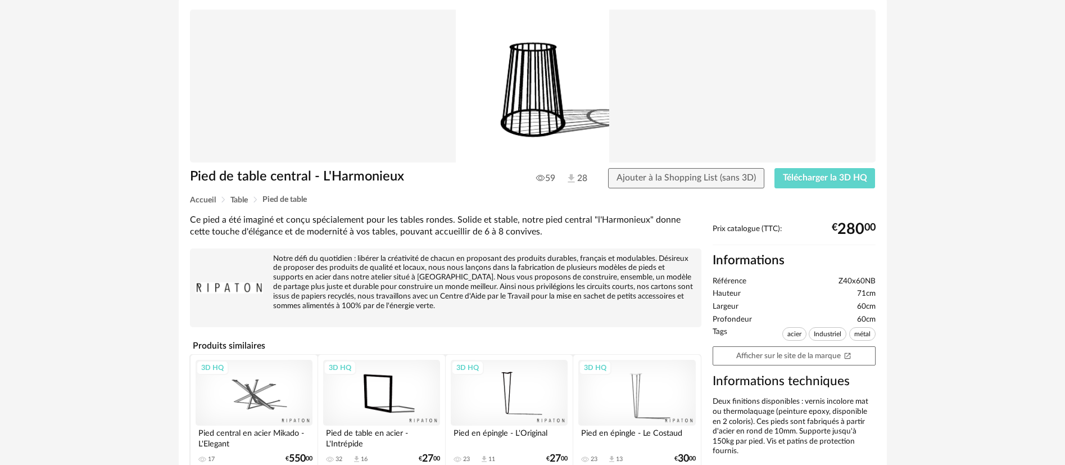
scroll to position [76, 0]
click at [738, 359] on link "Afficher sur le site de la marque Open In New icon" at bounding box center [794, 356] width 163 height 20
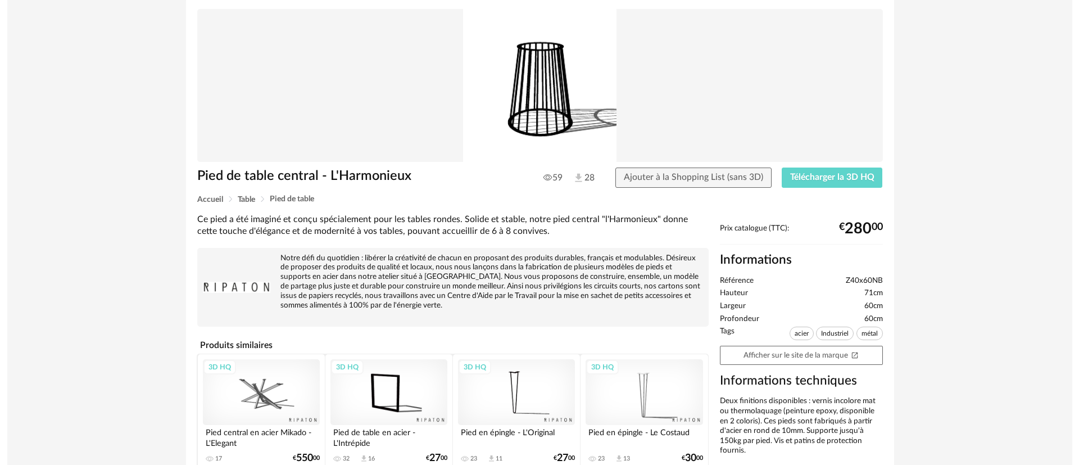
scroll to position [0, 0]
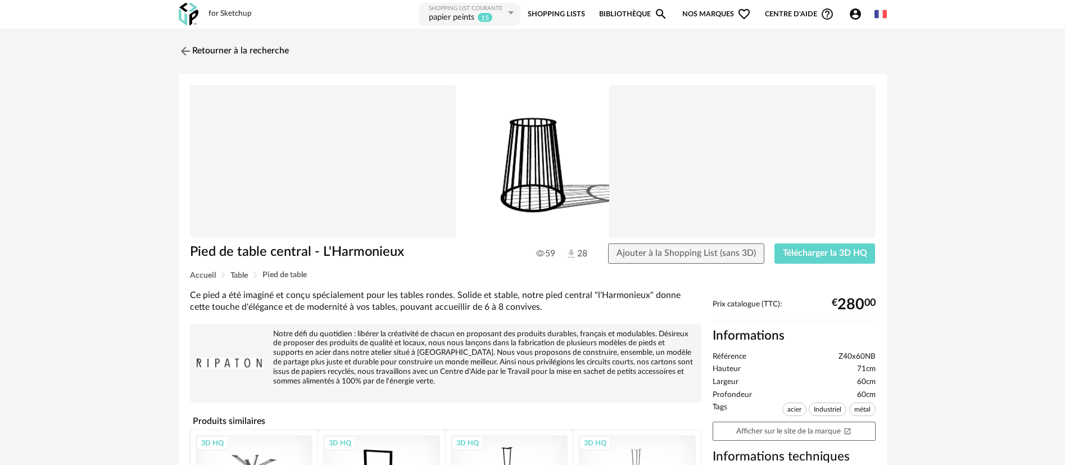
click at [713, 10] on span "Nos marques Heart Outline icon" at bounding box center [716, 14] width 69 height 25
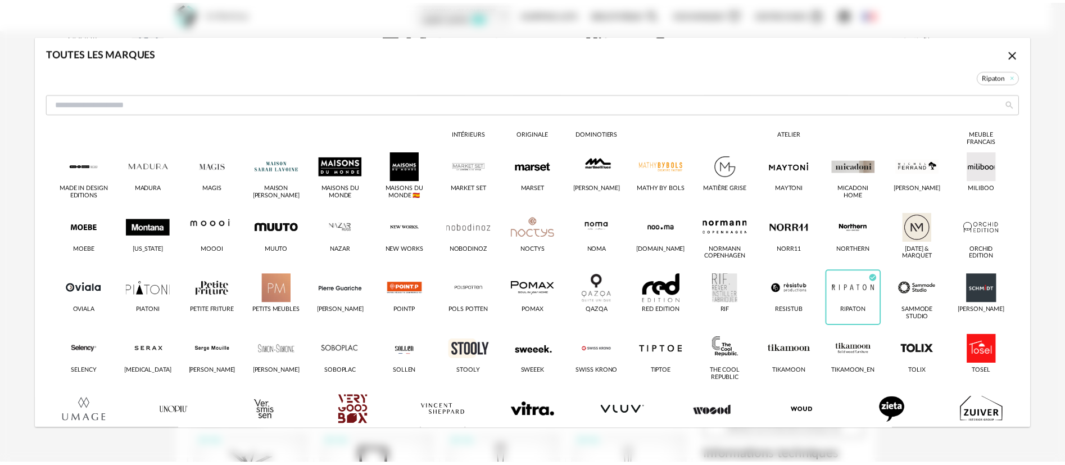
scroll to position [395, 0]
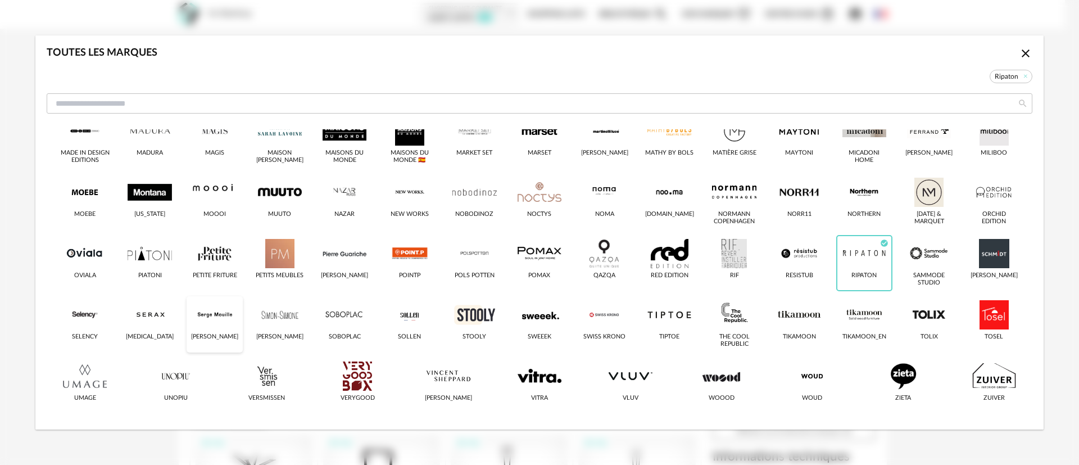
click at [208, 323] on div "dialog" at bounding box center [215, 314] width 44 height 29
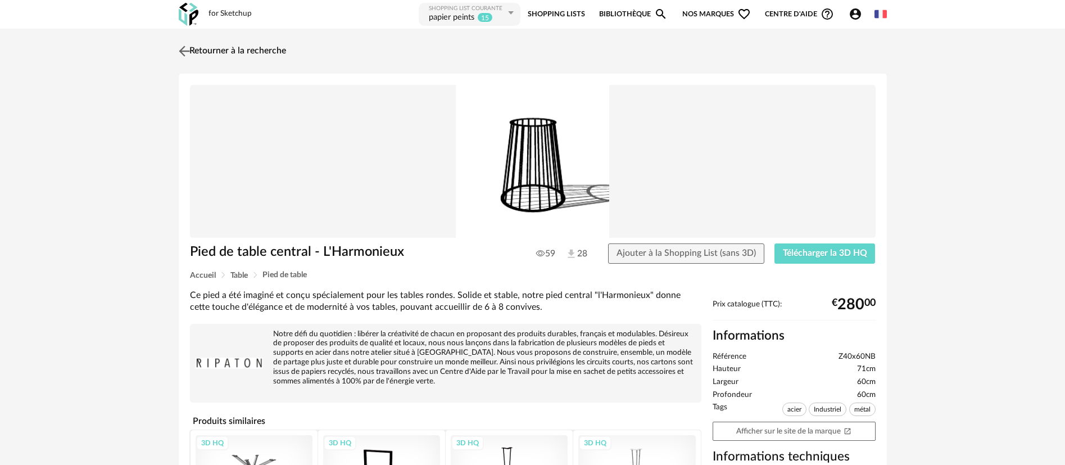
click at [244, 48] on link "Retourner à la recherche" at bounding box center [231, 51] width 110 height 25
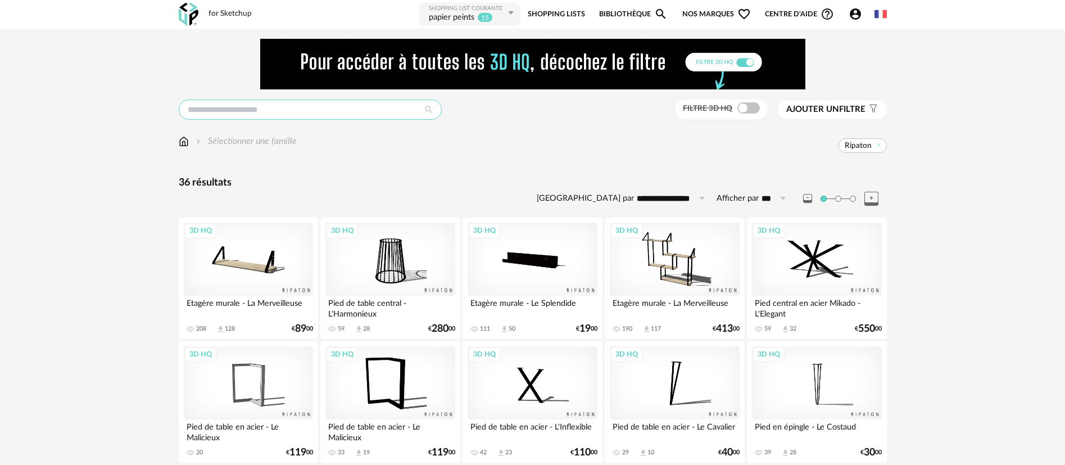
click at [260, 114] on input "text" at bounding box center [310, 109] width 263 height 20
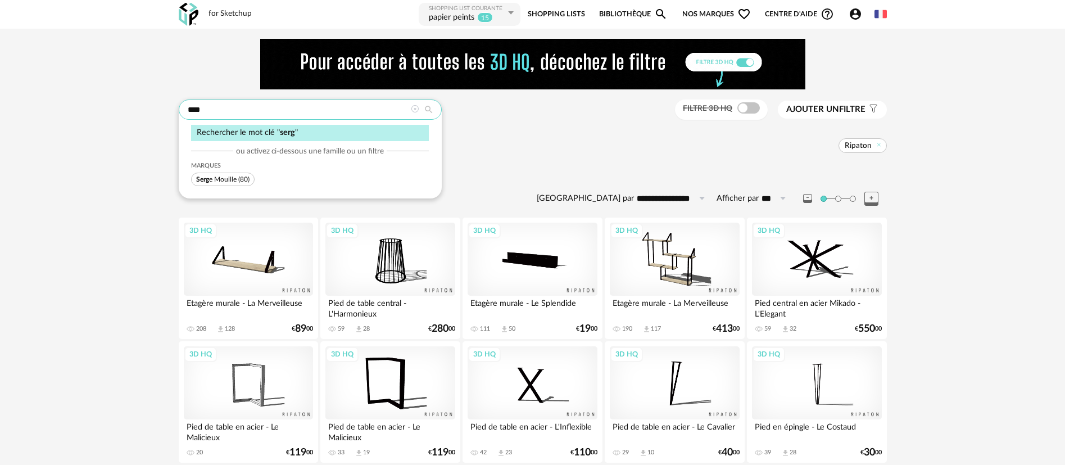
type input "****"
click at [216, 180] on span "Serg e Mouille" at bounding box center [216, 179] width 40 height 7
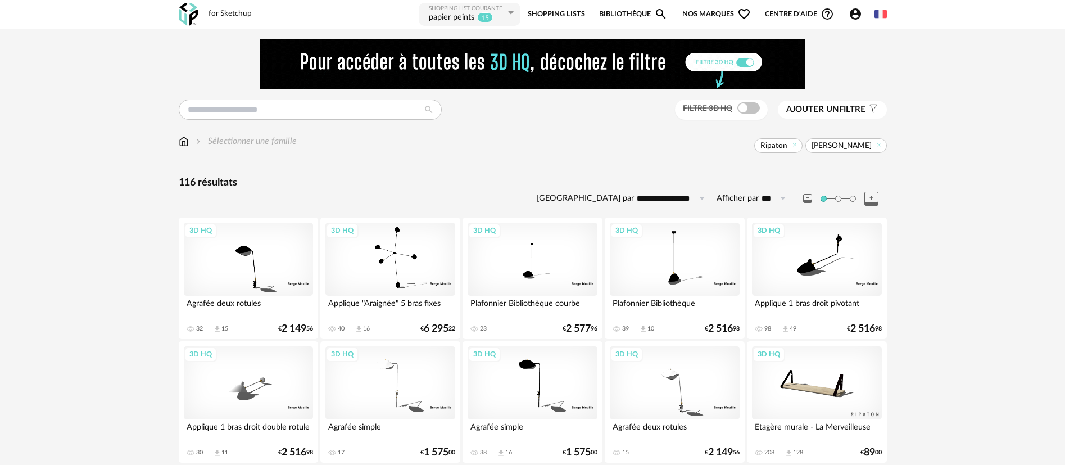
click at [260, 270] on div "3D HQ" at bounding box center [248, 259] width 129 height 73
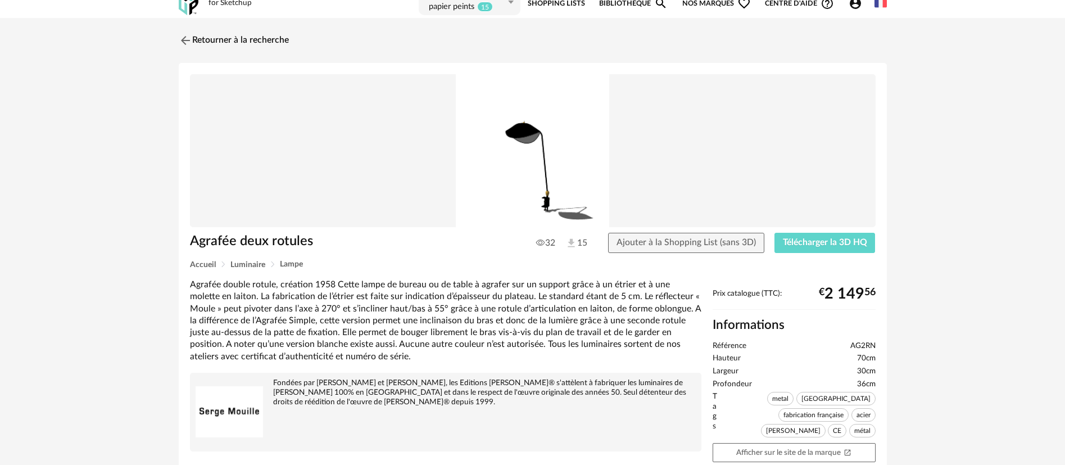
scroll to position [10, 0]
click at [734, 443] on link "Afficher sur le site de la marque Open In New icon" at bounding box center [794, 453] width 163 height 20
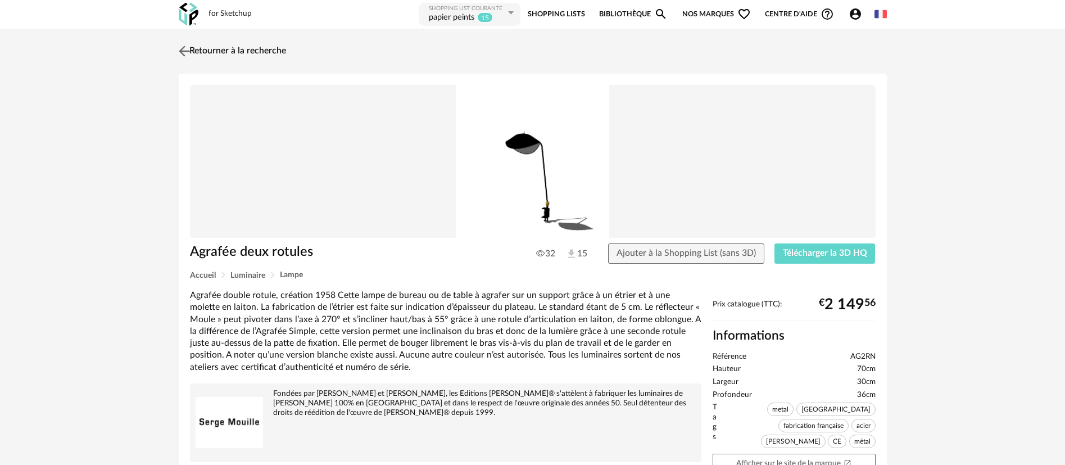
click at [274, 56] on link "Retourner à la recherche" at bounding box center [231, 51] width 110 height 25
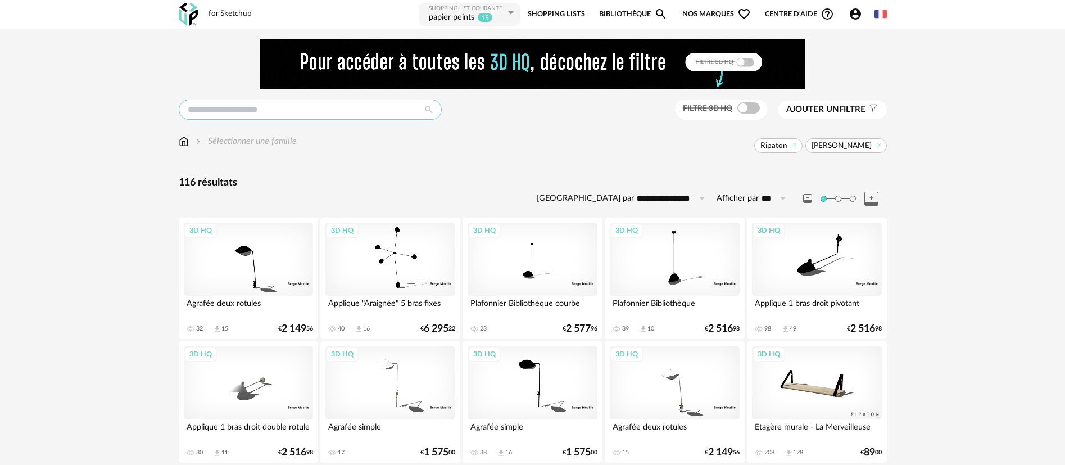
click at [238, 114] on input "text" at bounding box center [310, 109] width 263 height 20
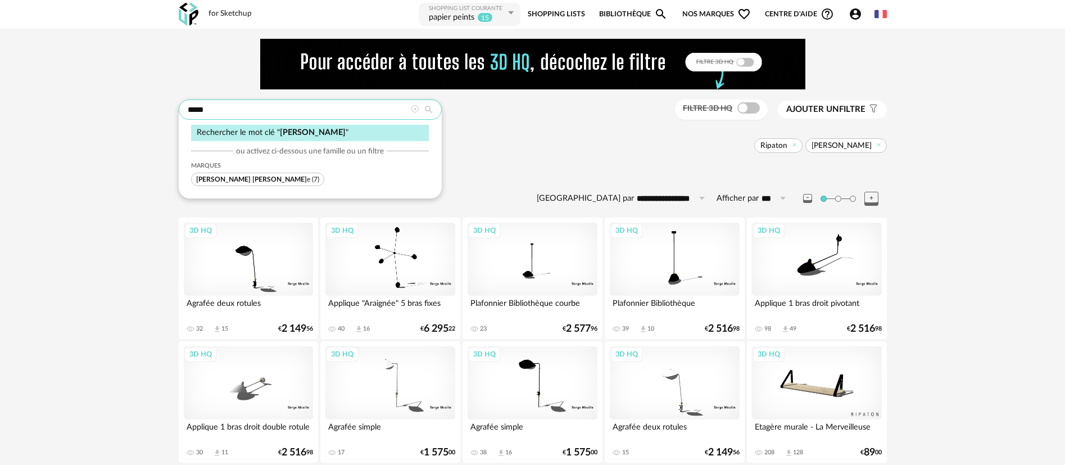
type input "*****"
click at [235, 174] on span "[PERSON_NAME] e (7)" at bounding box center [257, 179] width 133 height 13
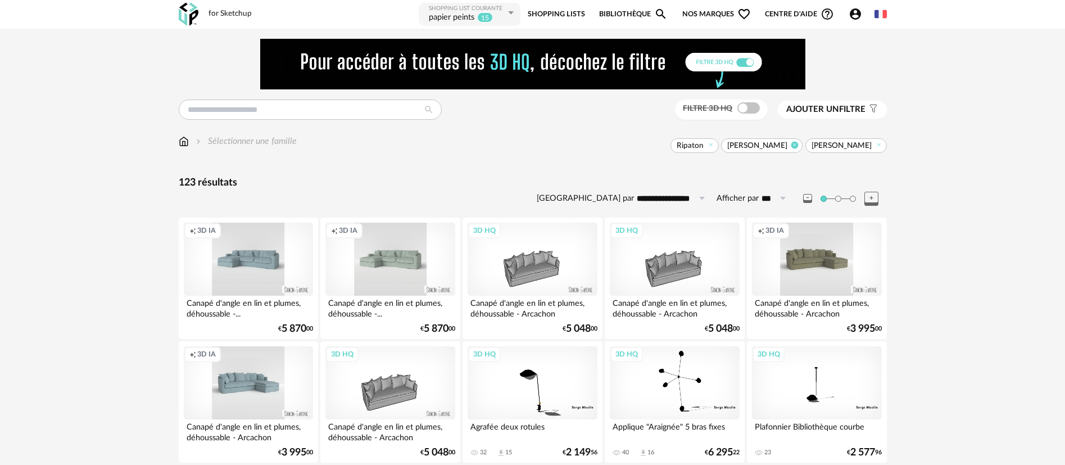
click at [799, 148] on icon at bounding box center [794, 144] width 7 height 7
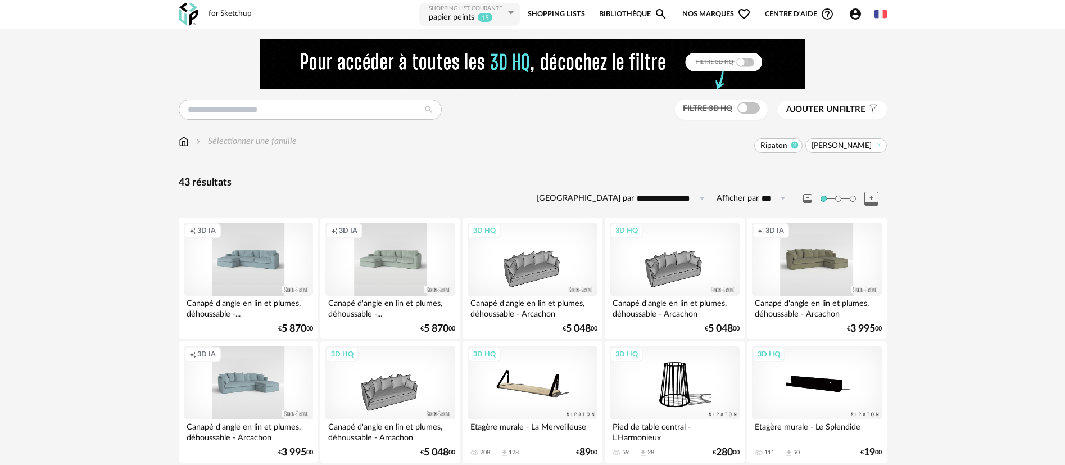
click at [799, 146] on icon at bounding box center [794, 144] width 7 height 7
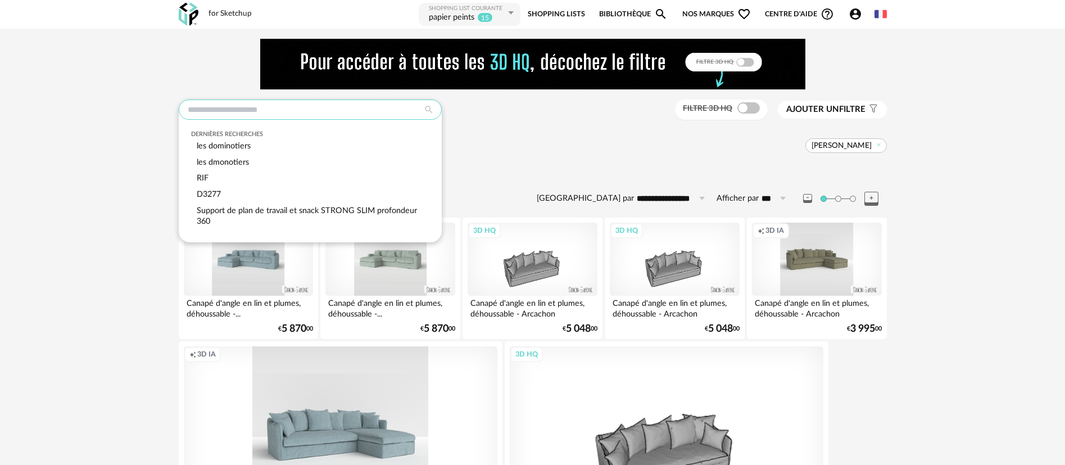
click at [316, 111] on input "text" at bounding box center [310, 109] width 263 height 20
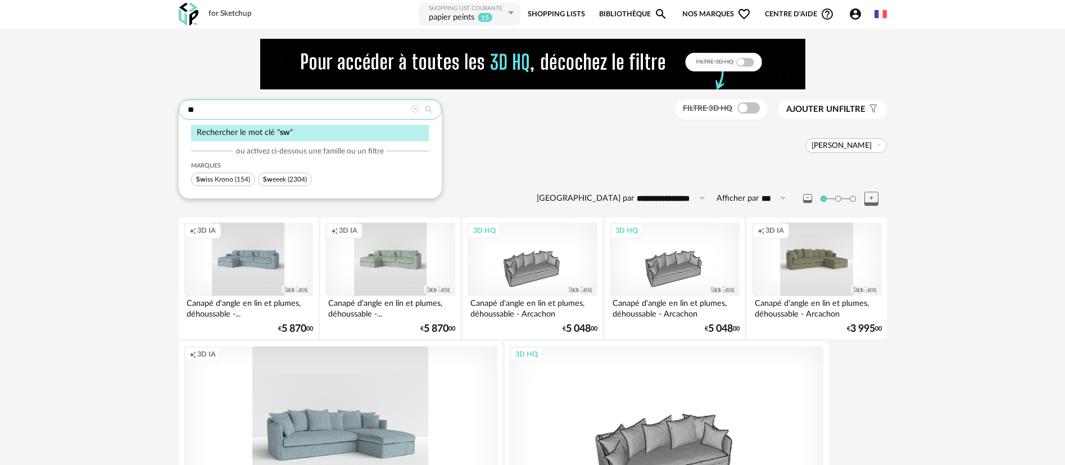
type input "**"
click at [235, 184] on span "Sw iss Krono (154)" at bounding box center [223, 179] width 64 height 13
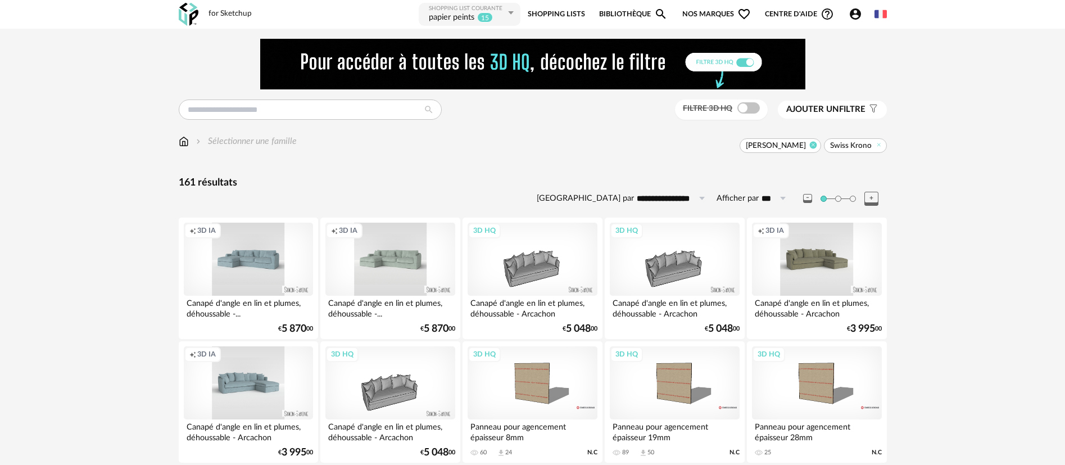
click at [816, 144] on icon at bounding box center [813, 144] width 7 height 7
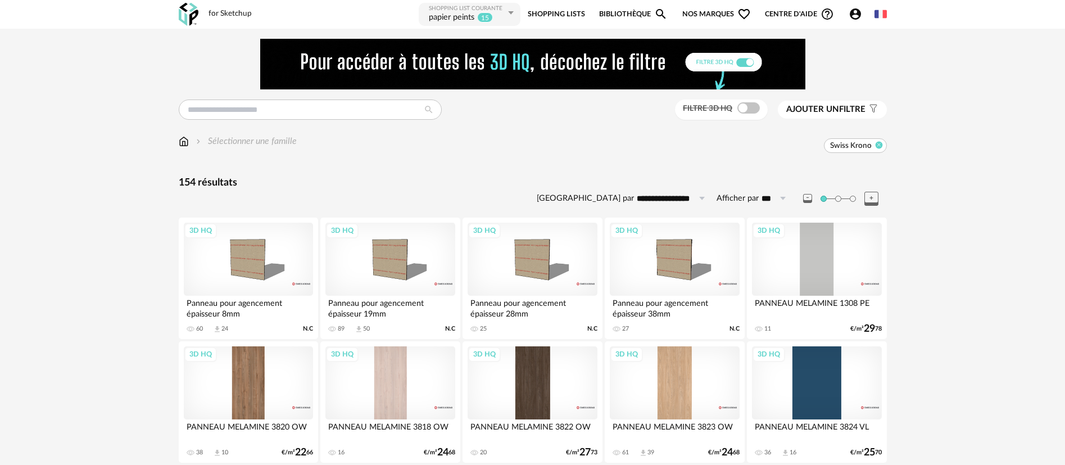
click at [879, 142] on icon at bounding box center [878, 144] width 7 height 7
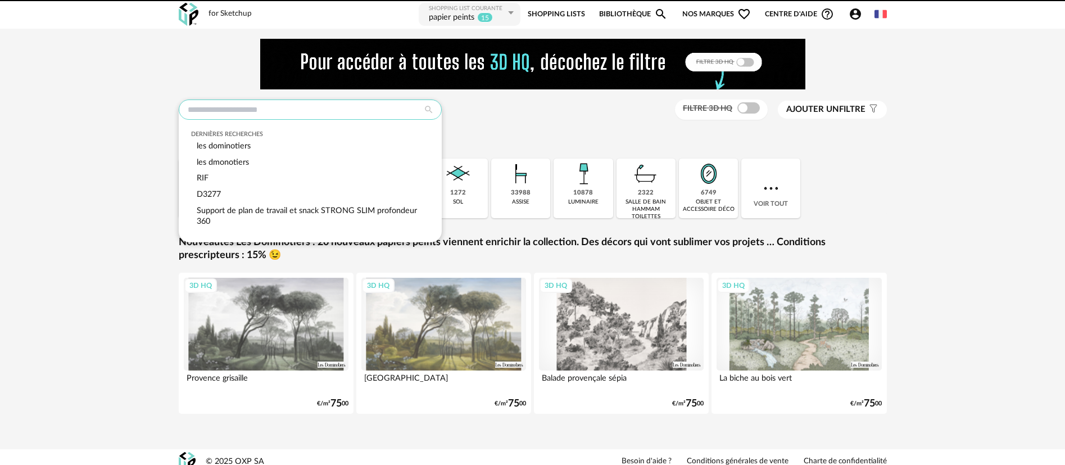
click at [233, 102] on input "text" at bounding box center [310, 109] width 263 height 20
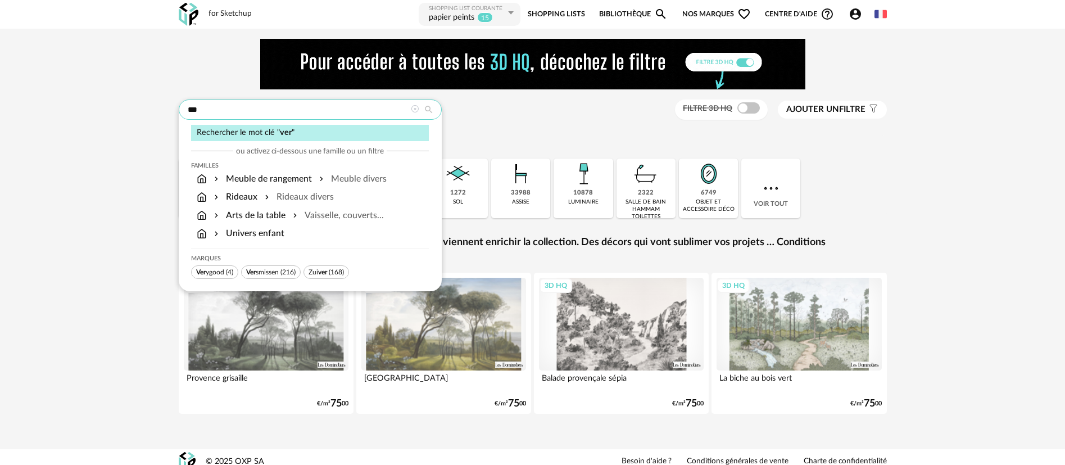
type input "***"
click at [210, 267] on span "Ver ygood (4)" at bounding box center [214, 271] width 47 height 13
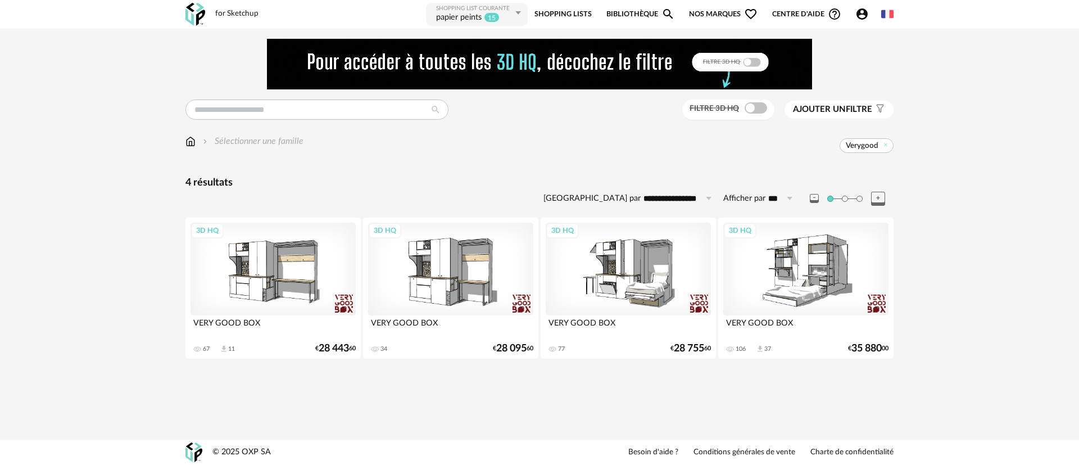
click at [210, 267] on div "3D HQ" at bounding box center [273, 269] width 165 height 93
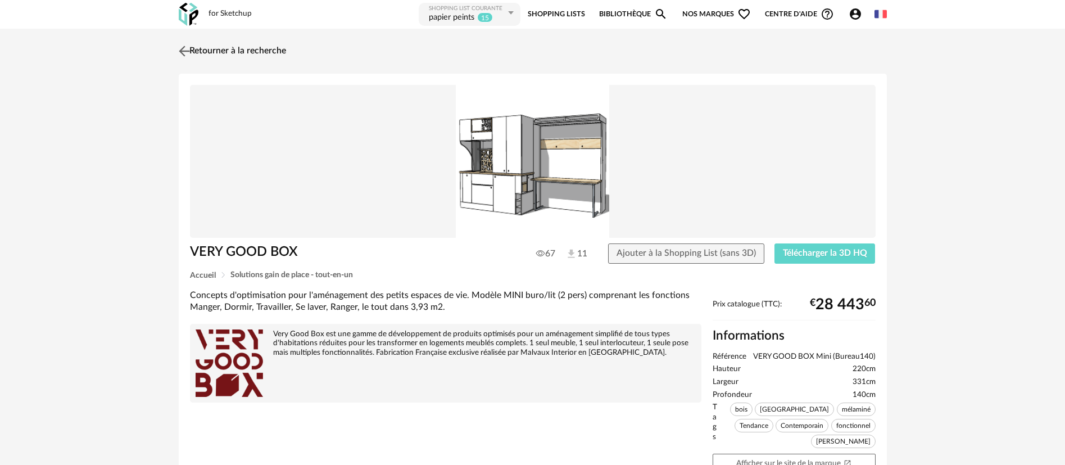
click at [218, 47] on link "Retourner à la recherche" at bounding box center [231, 51] width 110 height 25
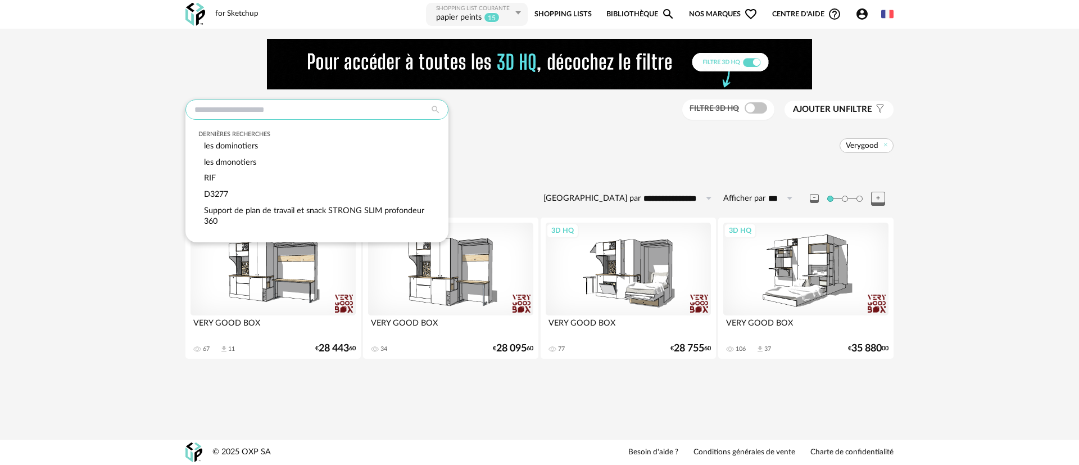
click at [228, 107] on input "text" at bounding box center [316, 109] width 263 height 20
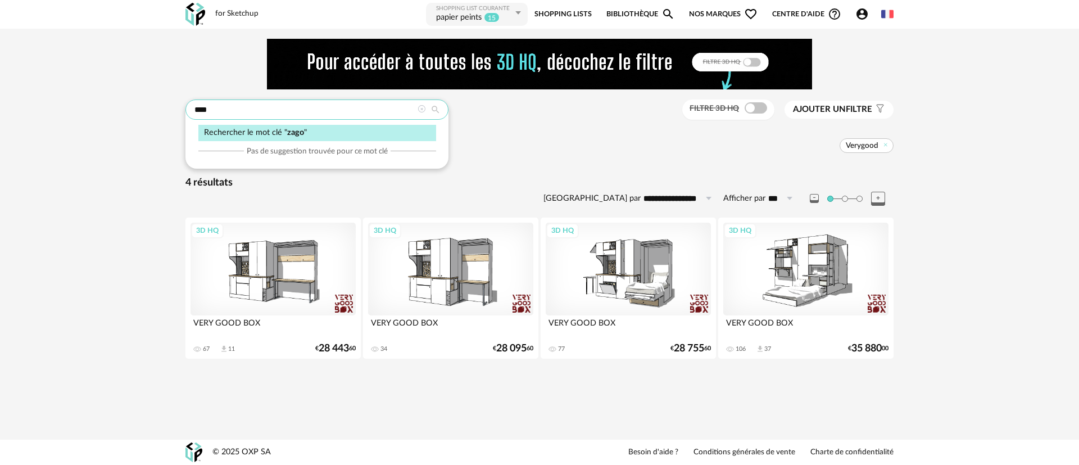
type input "****"
click at [232, 135] on div "Rechercher le mot clé " zago "" at bounding box center [317, 133] width 238 height 16
type input "**********"
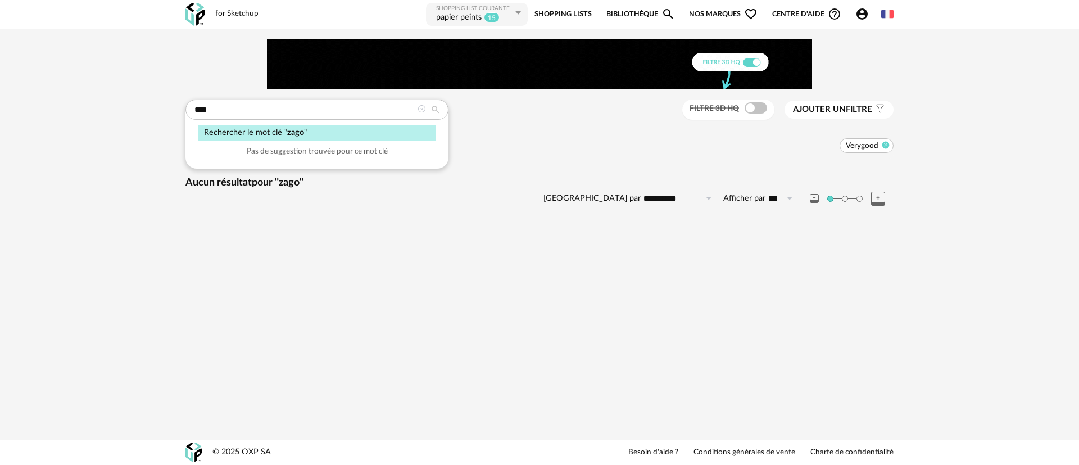
click at [888, 146] on icon at bounding box center [885, 144] width 7 height 7
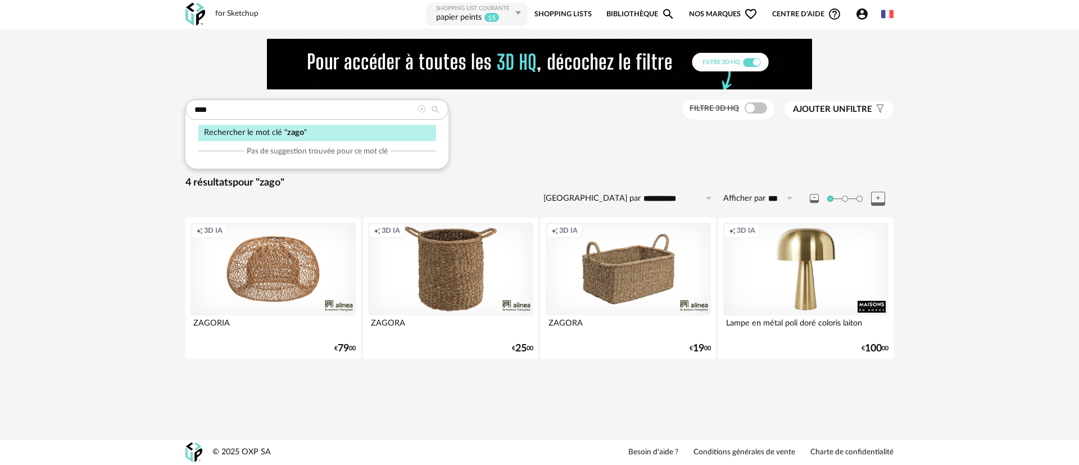
click at [418, 113] on div at bounding box center [422, 110] width 8 height 11
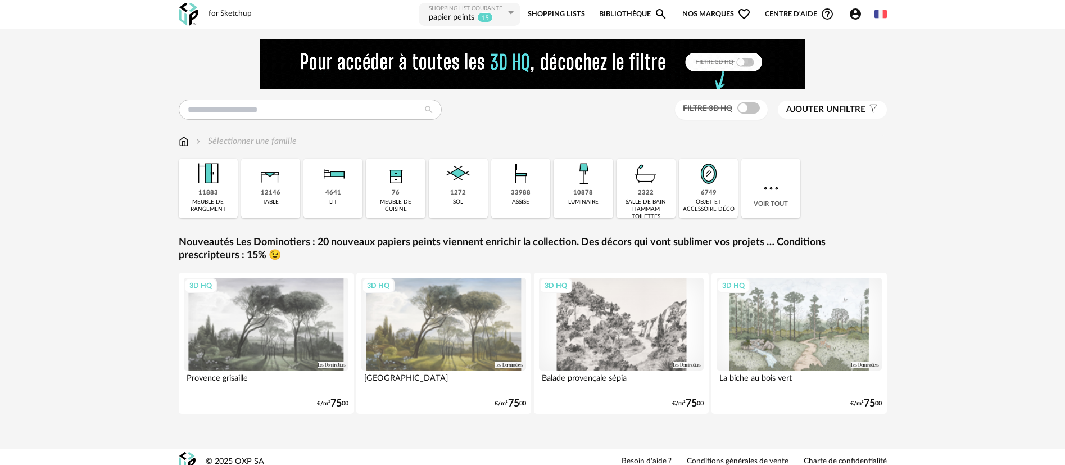
click at [696, 18] on span "Nos marques Heart Outline icon" at bounding box center [716, 14] width 69 height 25
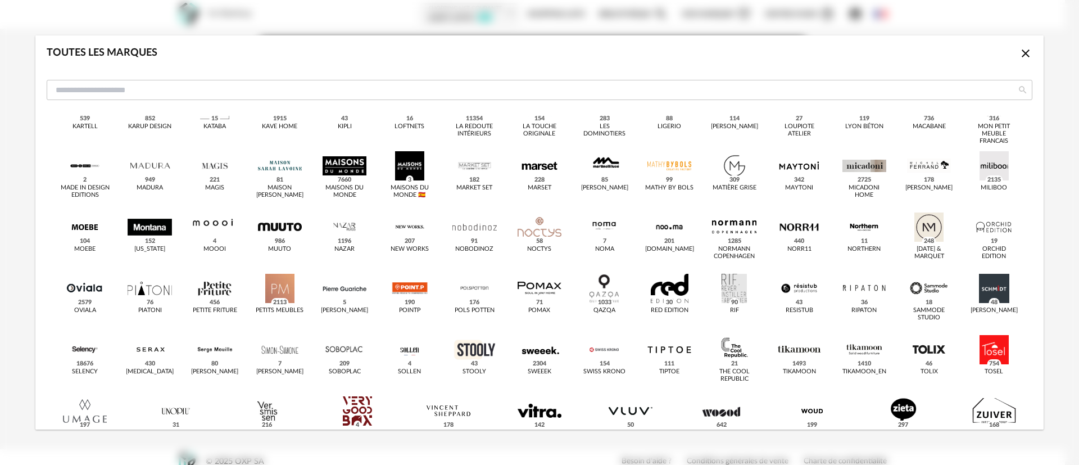
scroll to position [382, 0]
